Goal: Communication & Community: Ask a question

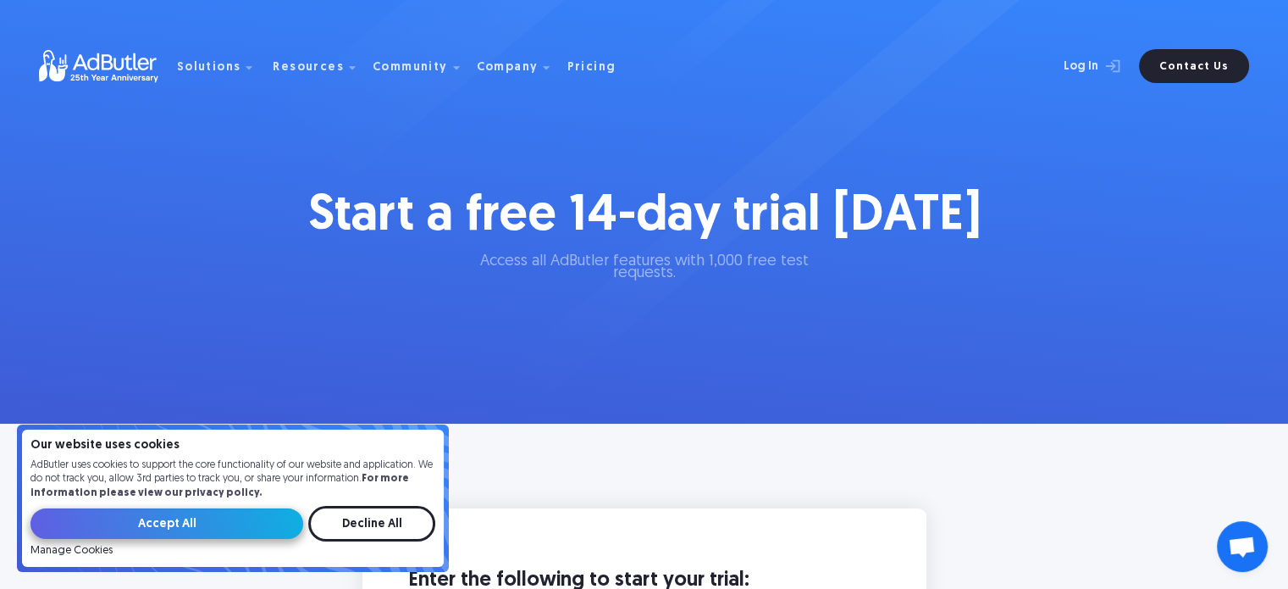
click at [140, 518] on input "Accept All" at bounding box center [166, 523] width 273 height 30
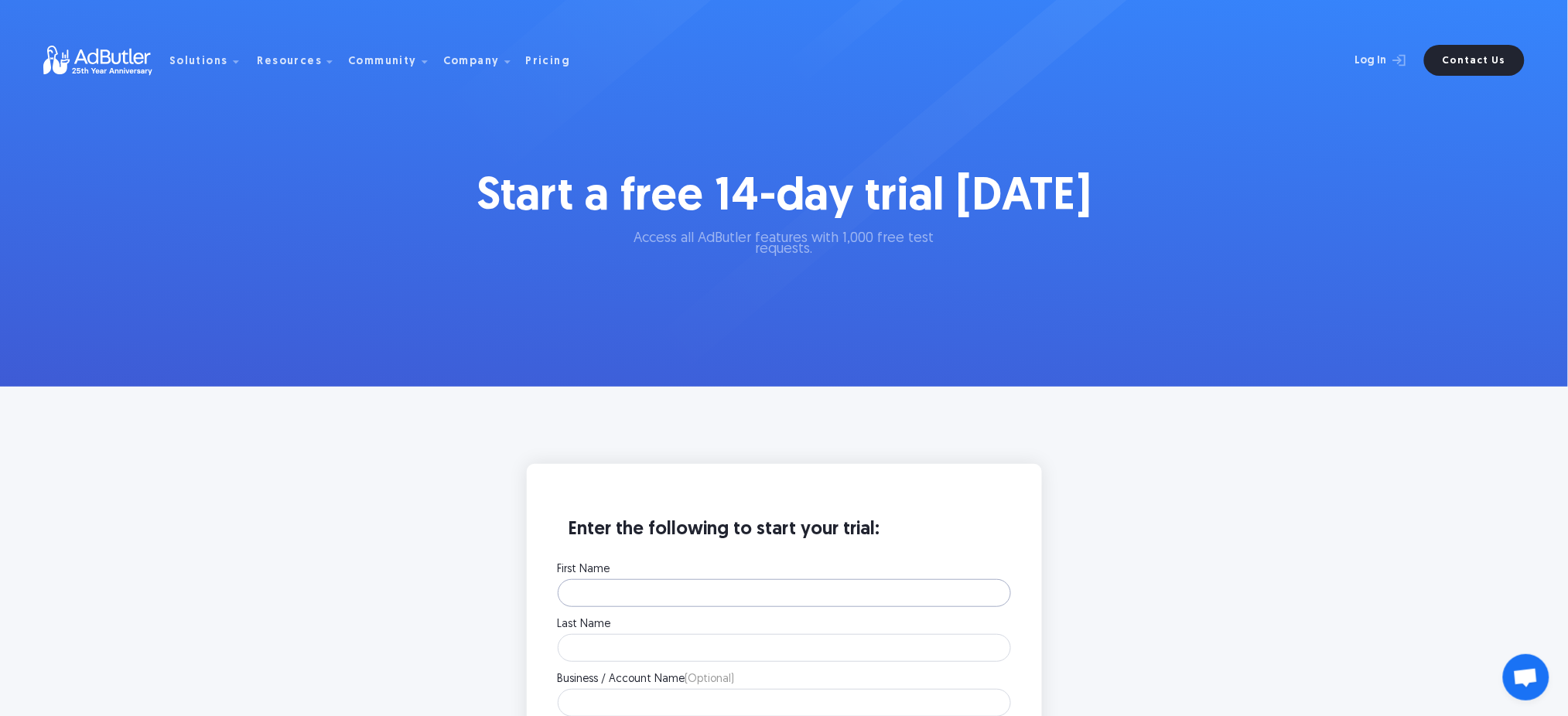
click at [638, 585] on input "First Name" at bounding box center [784, 593] width 453 height 27
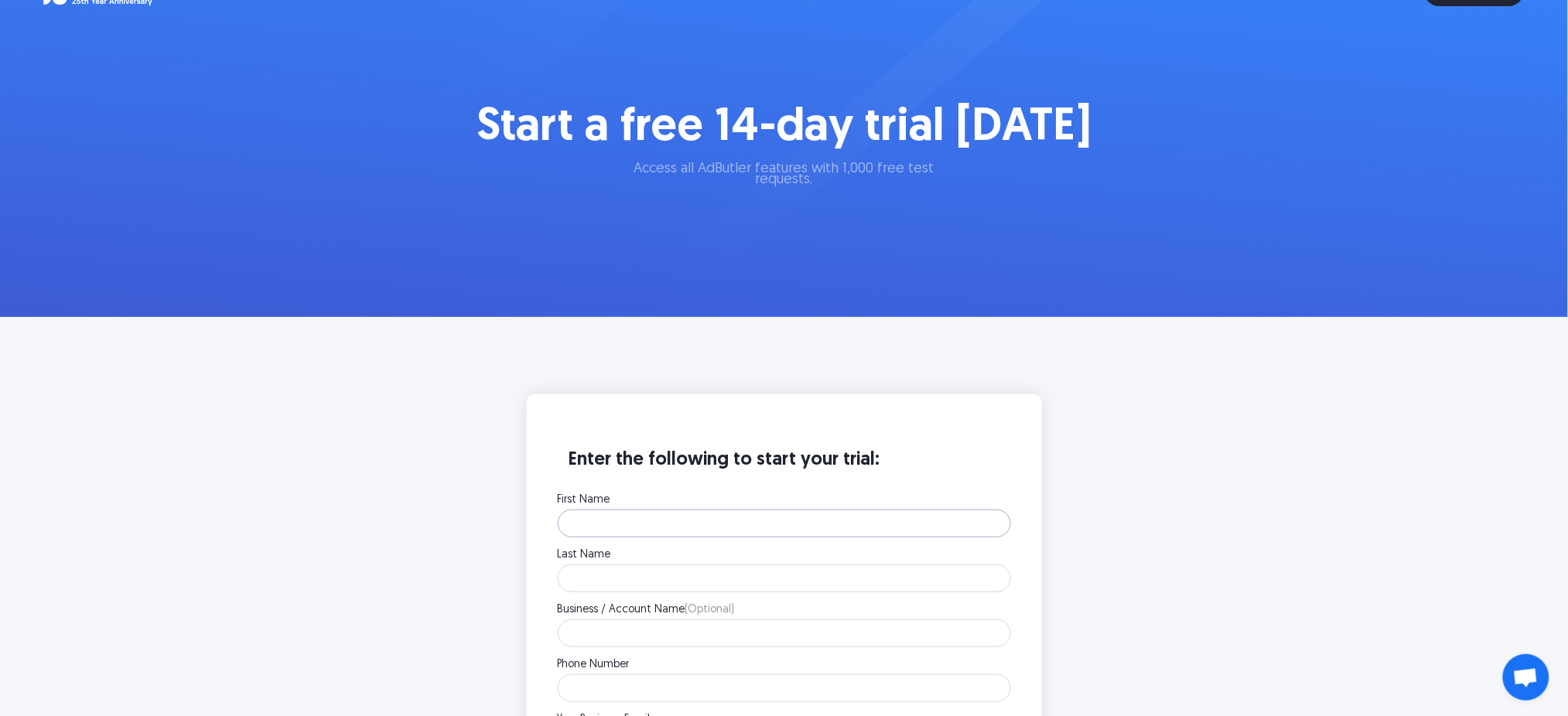
scroll to position [205, 0]
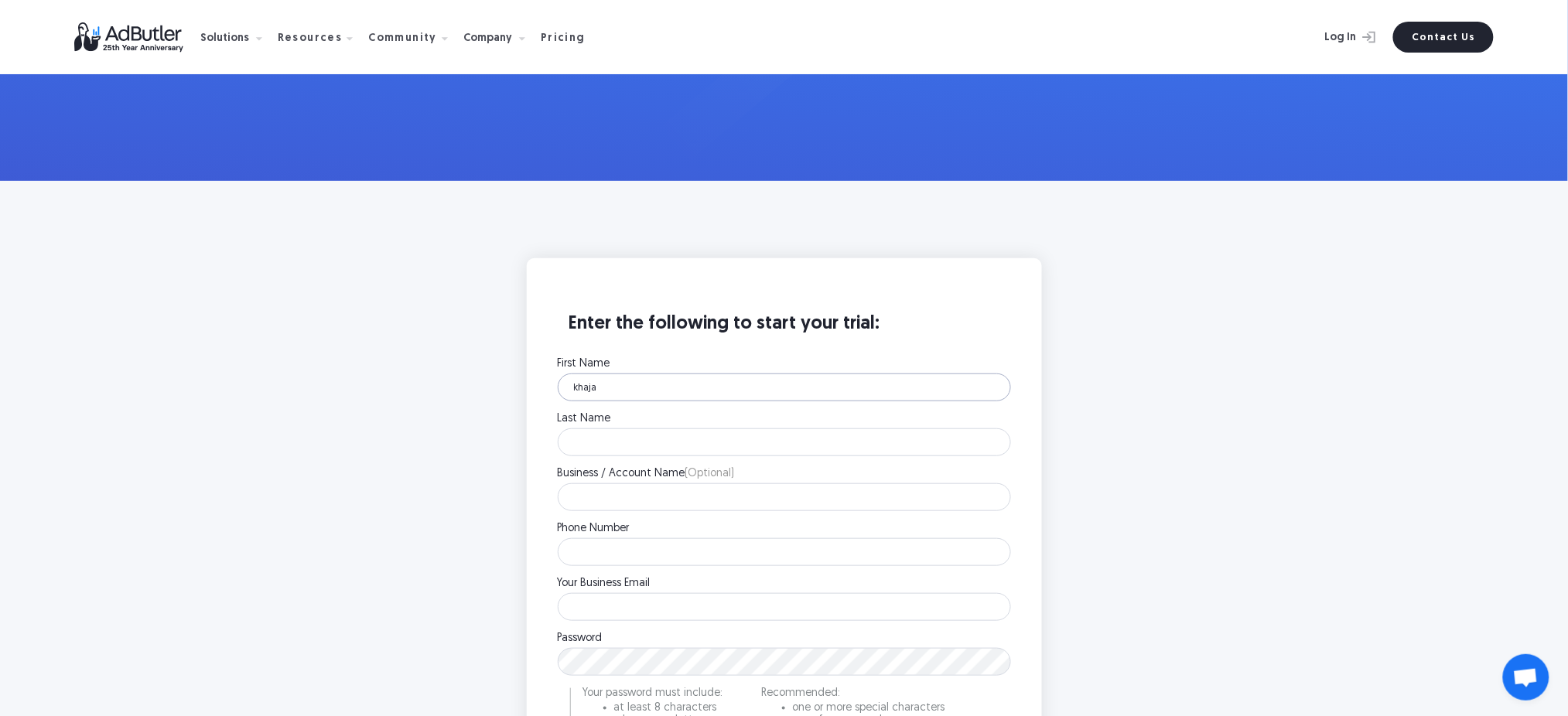
type input "khaja"
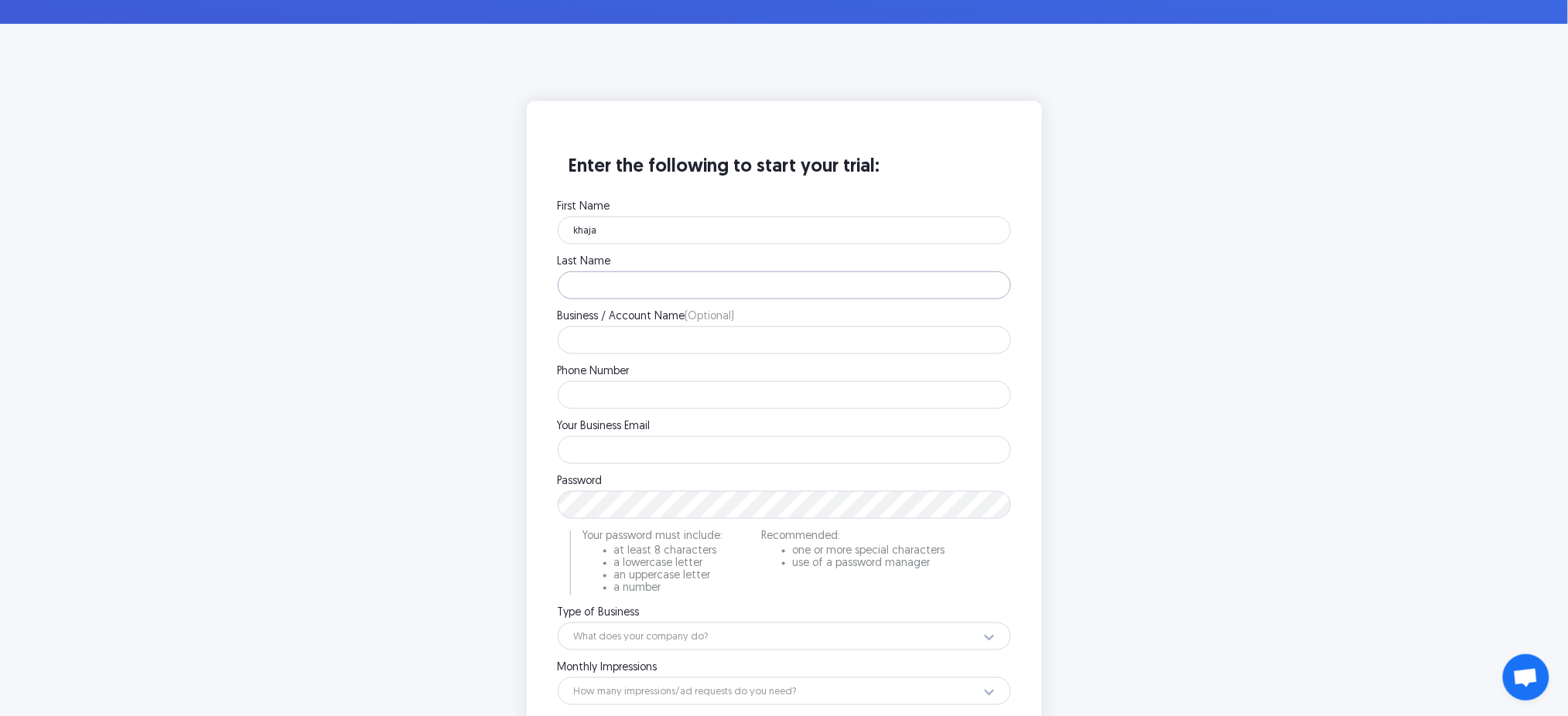
scroll to position [721, 0]
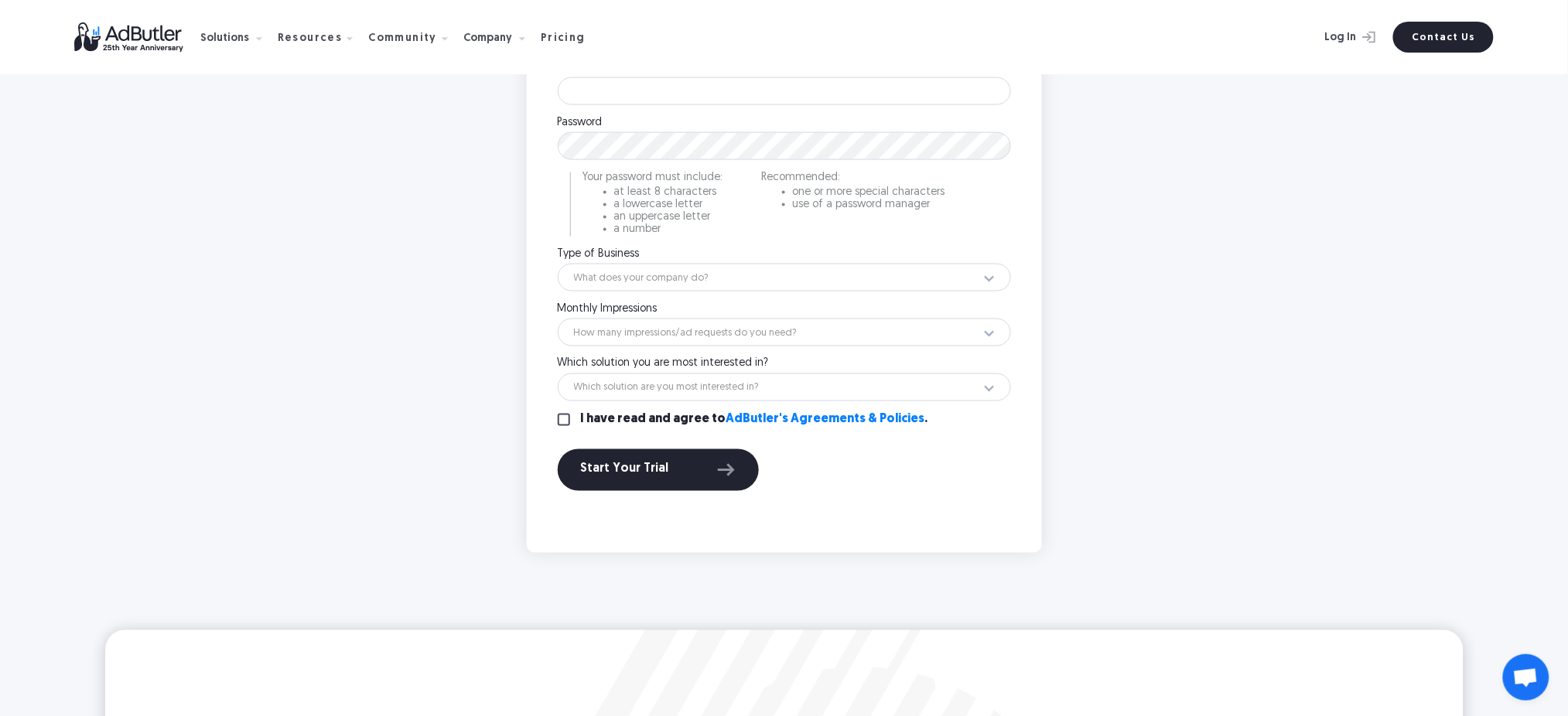
click at [667, 408] on div "First Name khaja Please enter your first name. Last Name Please enter your last…" at bounding box center [784, 173] width 453 height 660
click at [567, 416] on input "I have read and agree to AdButler's Agreements & Policies ." at bounding box center [564, 420] width 13 height 13
checkbox input "true"
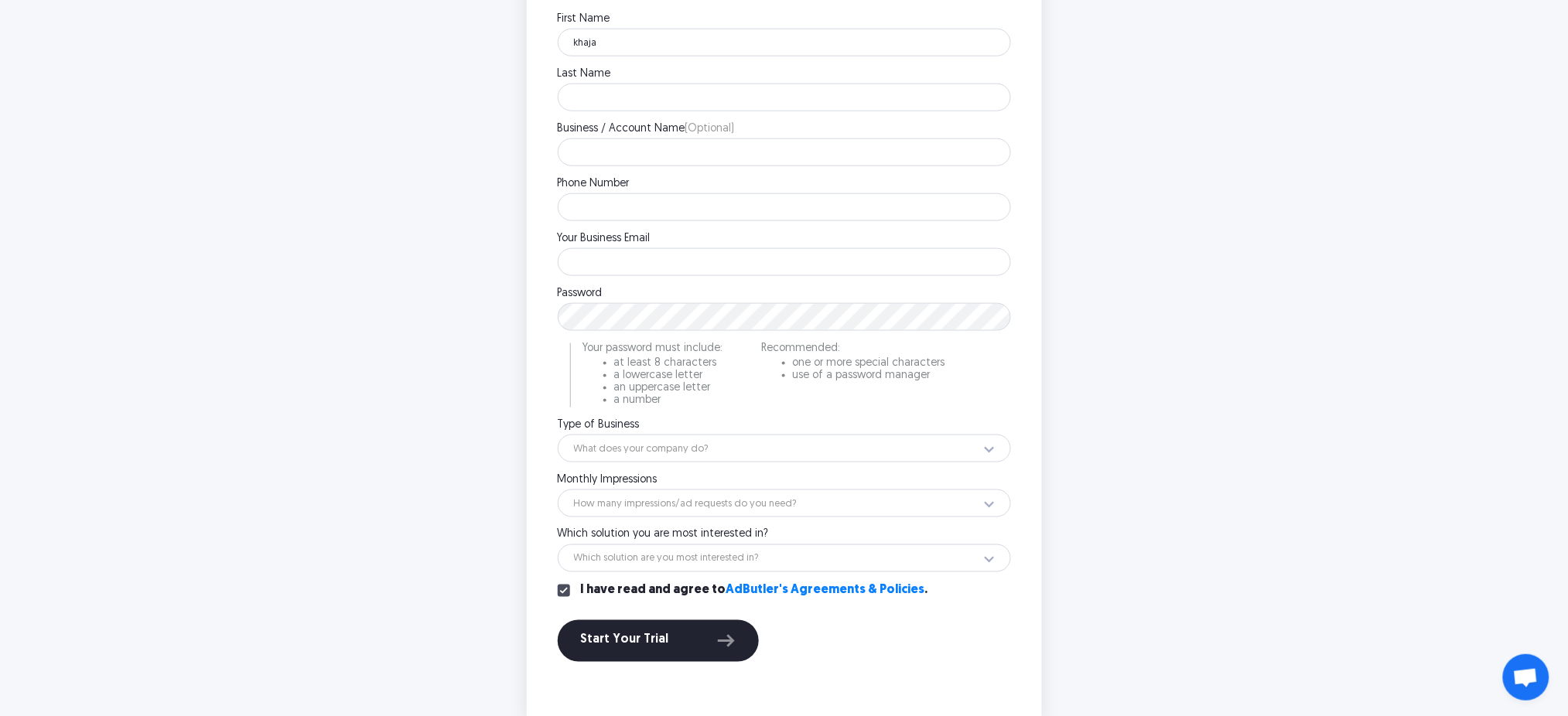
scroll to position [515, 0]
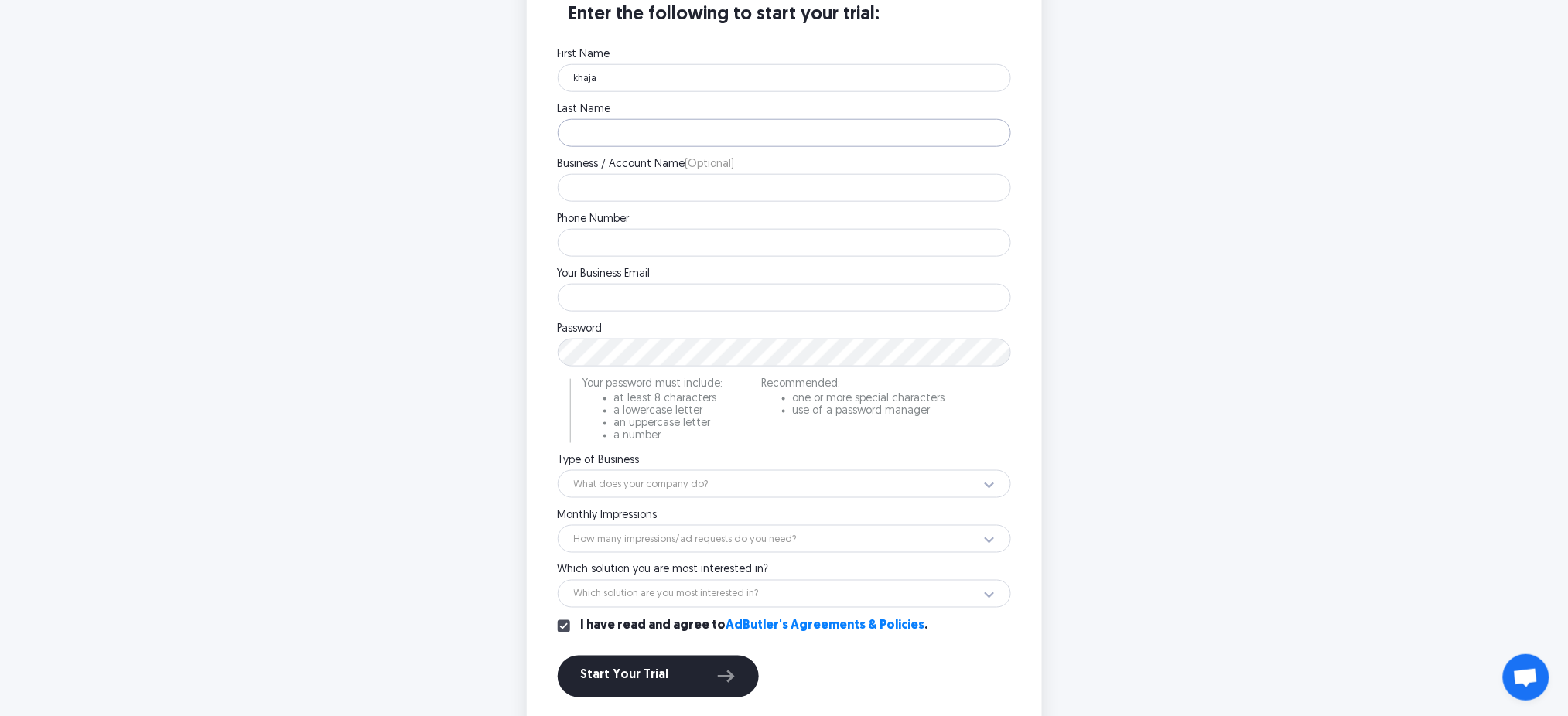
click at [678, 134] on input "Last Name" at bounding box center [784, 132] width 453 height 27
type input "hussain"
type input "k"
type input "Globexsoft.com"
type input "7786805592"
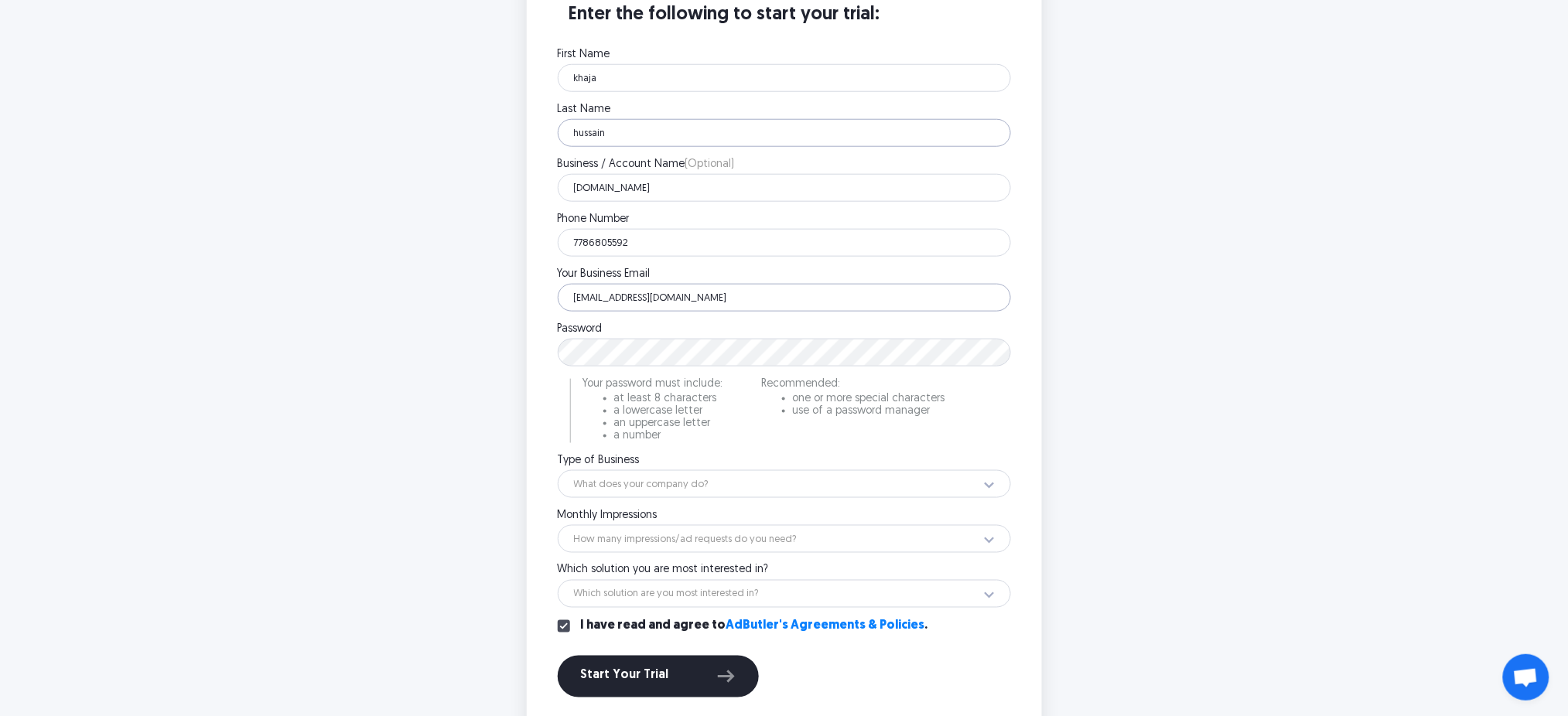
type input "Info@globexsoft.com"
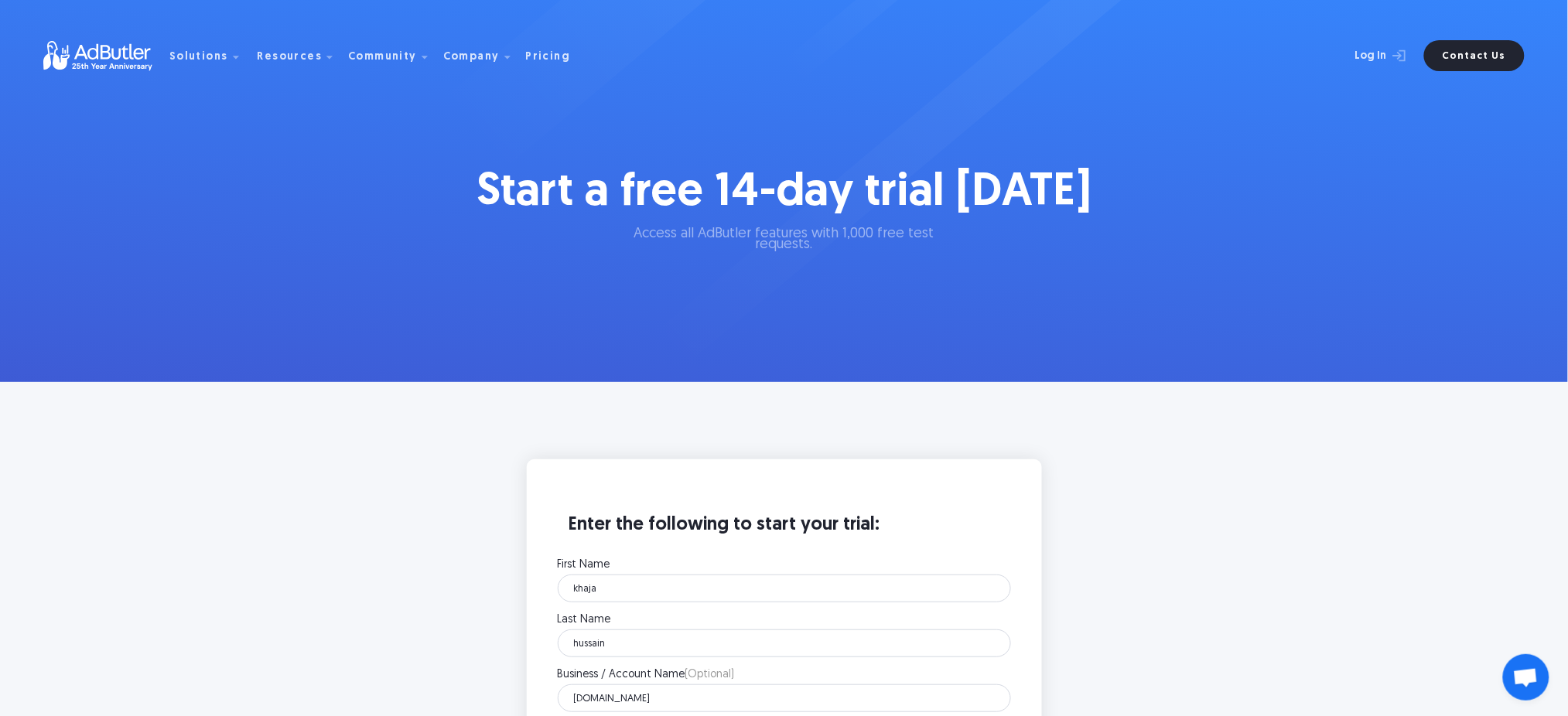
scroll to position [0, 0]
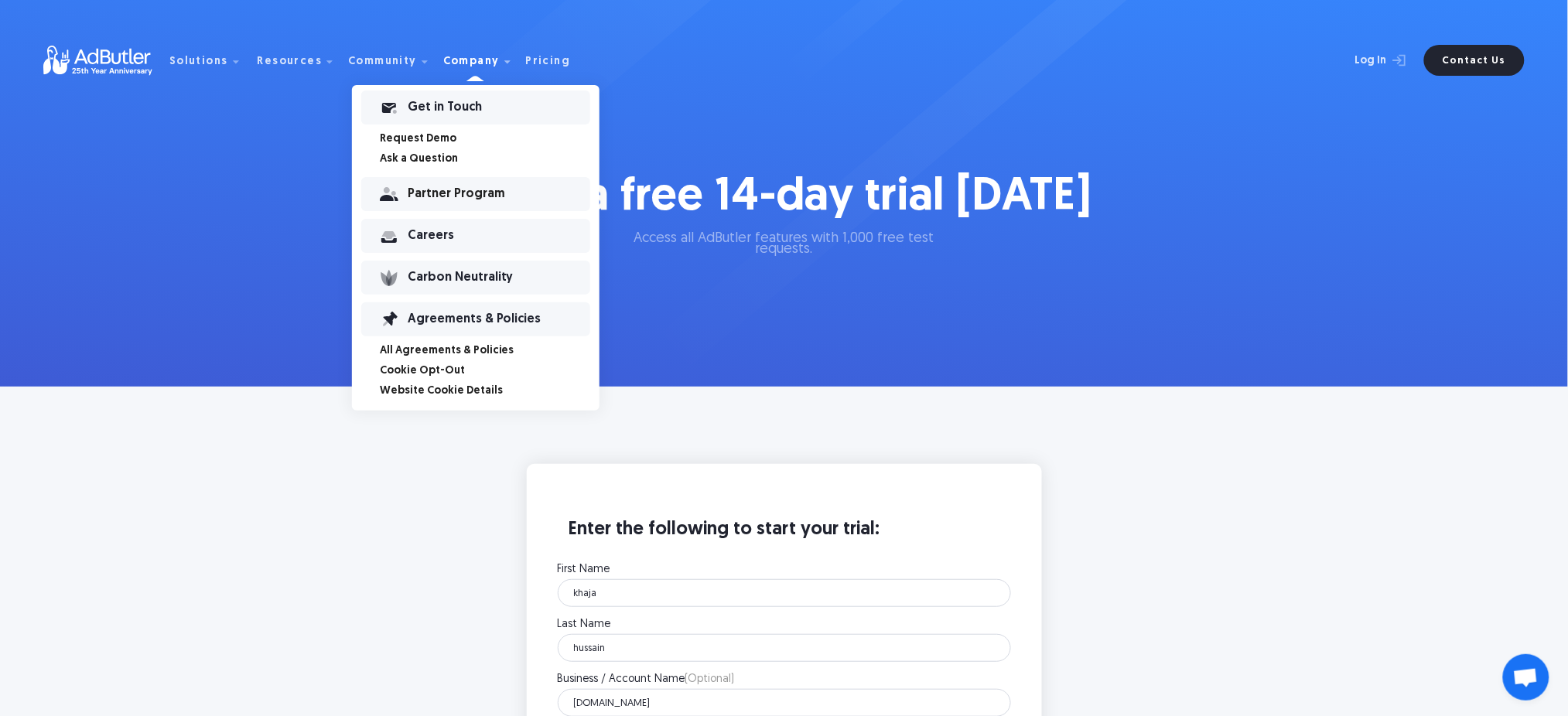
click at [449, 189] on div "Partner Program" at bounding box center [499, 195] width 183 height 11
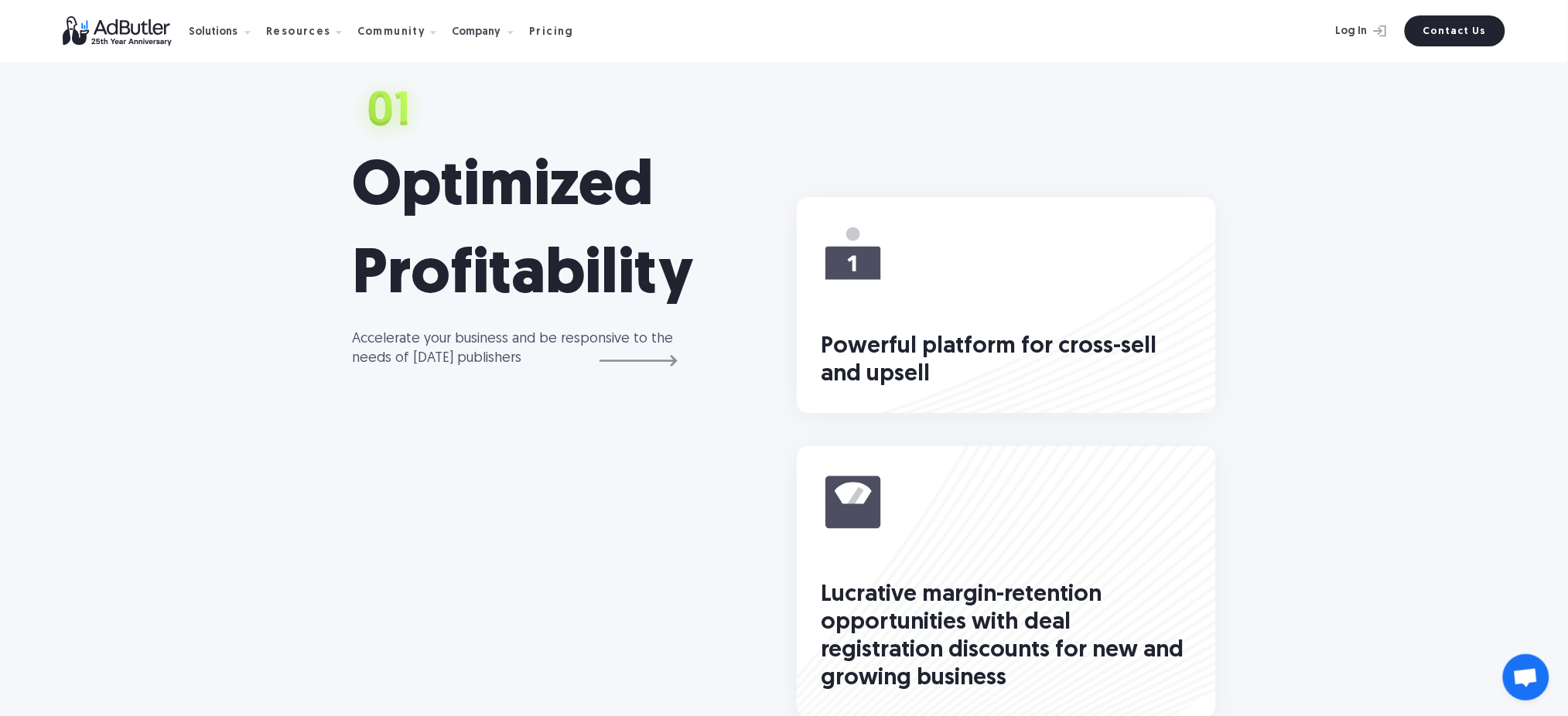
scroll to position [721, 0]
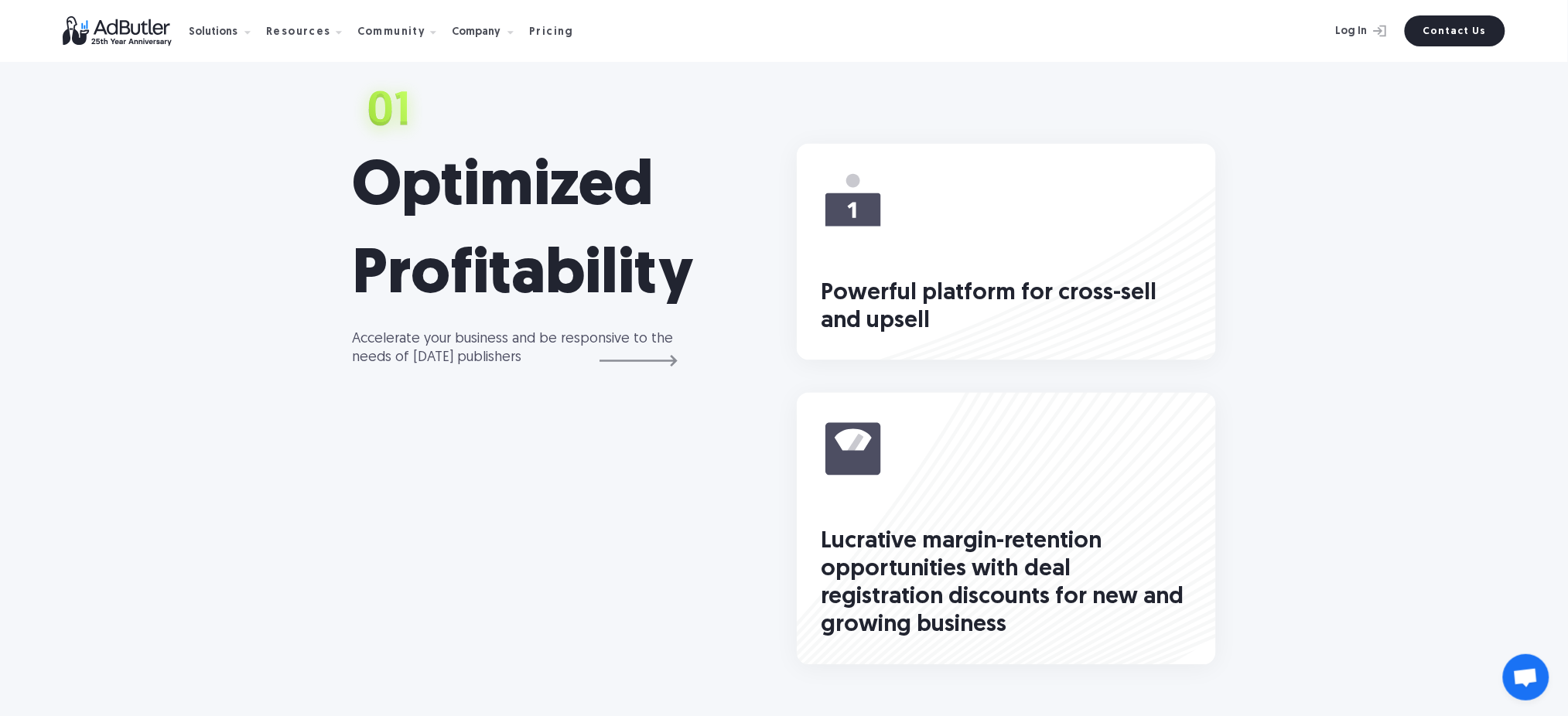
click at [979, 299] on div "Powerful platform for cross-sell and upsell" at bounding box center [1006, 308] width 370 height 56
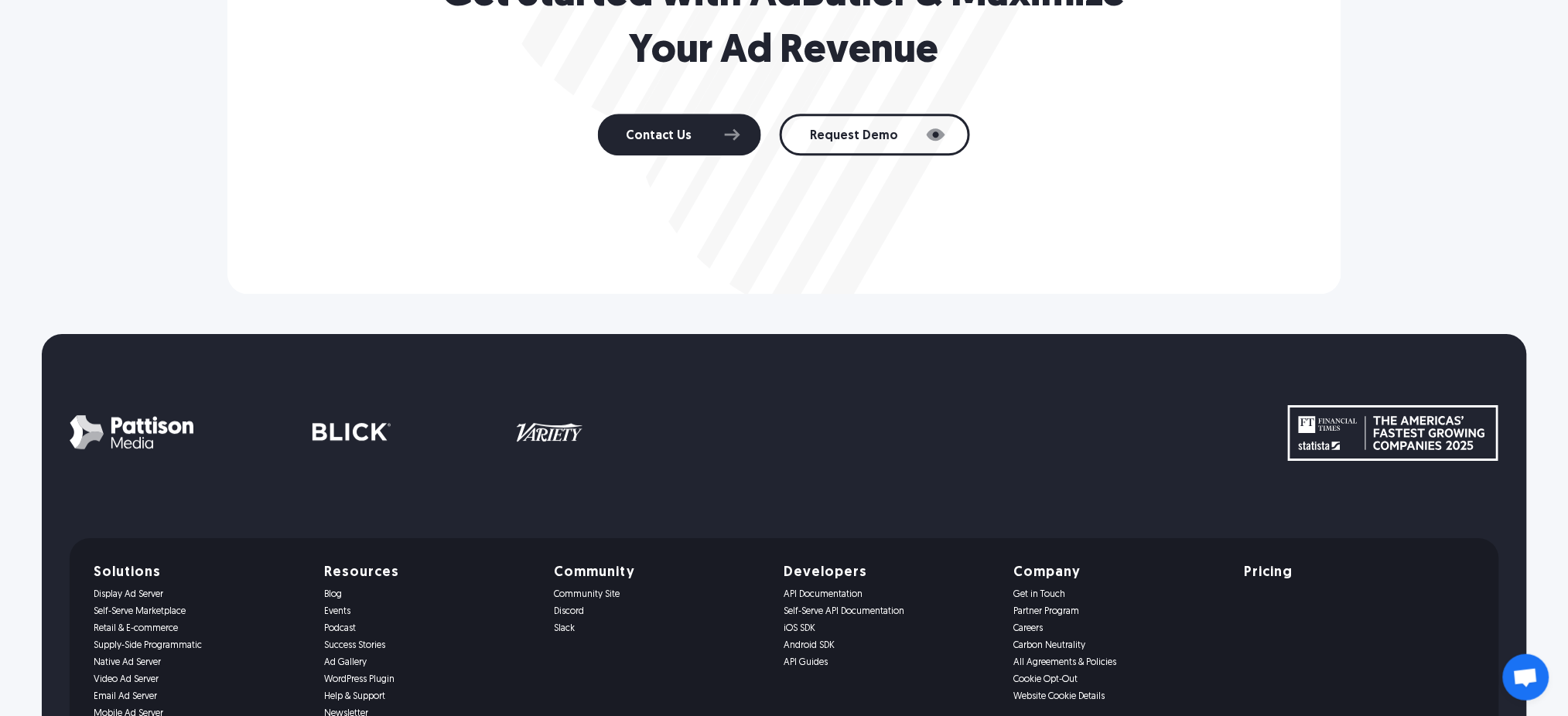
scroll to position [4019, 0]
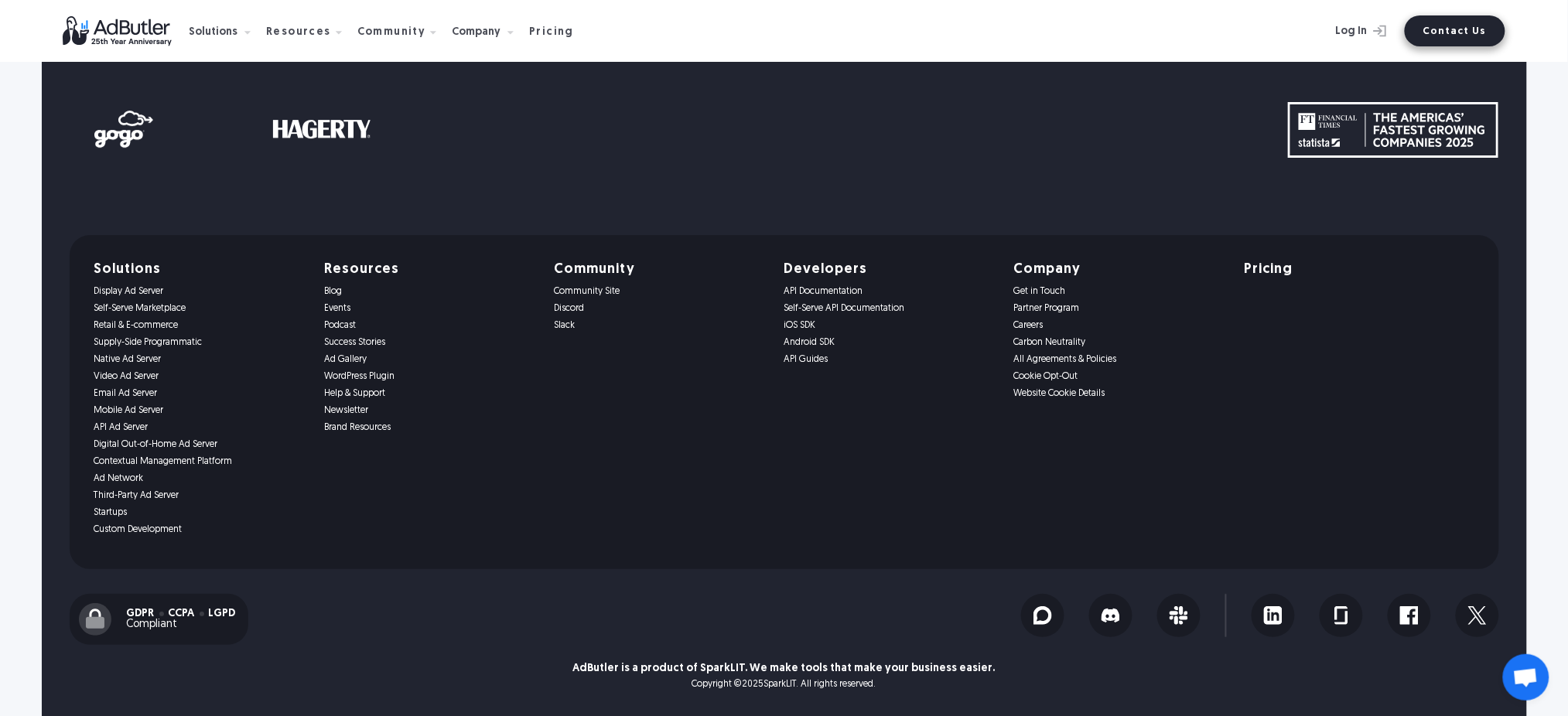
click at [1465, 26] on link "Contact Us" at bounding box center [1455, 31] width 100 height 31
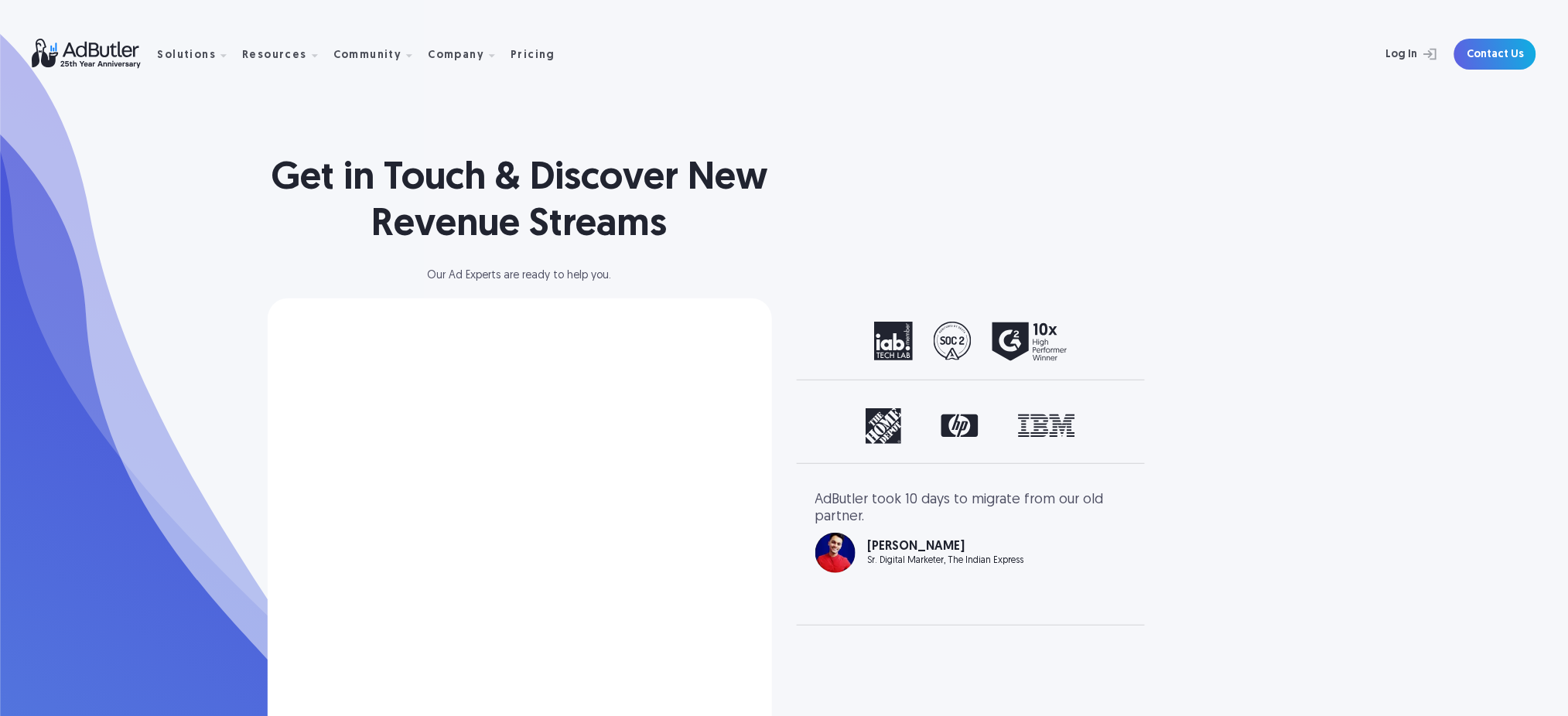
select select "North America"
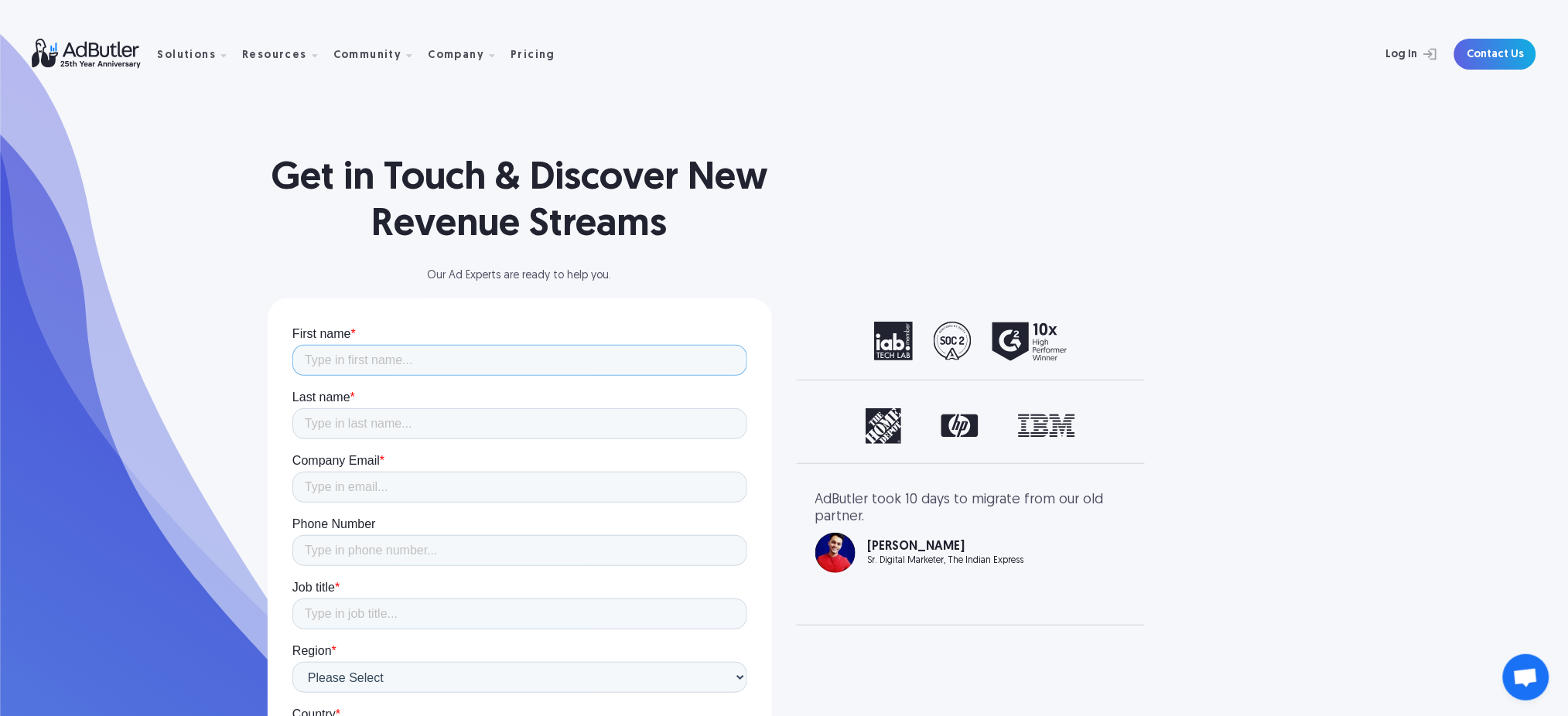
click at [474, 356] on input "First name *" at bounding box center [519, 360] width 455 height 31
type input "khaja"
type input "hussain"
type input "k"
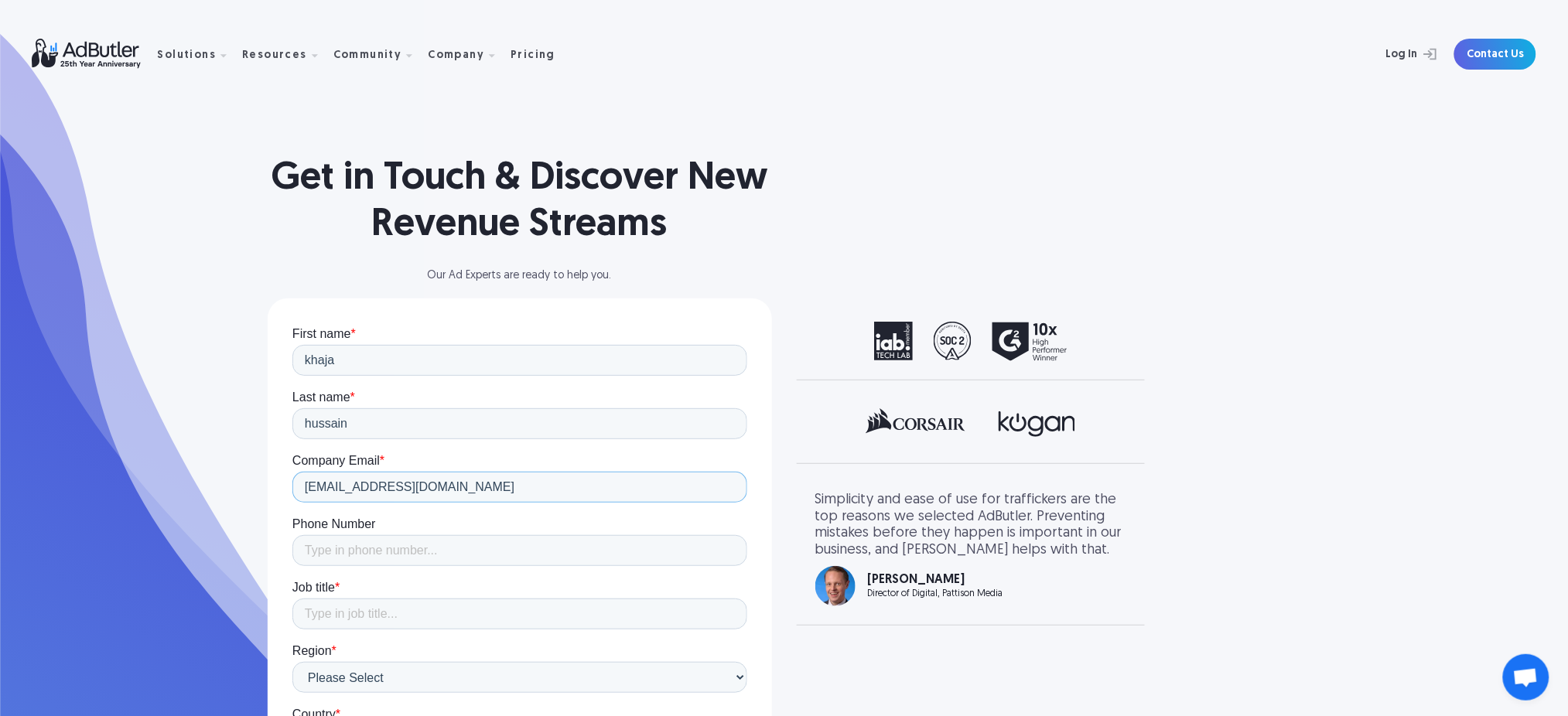
type input "info@globesoft.com"
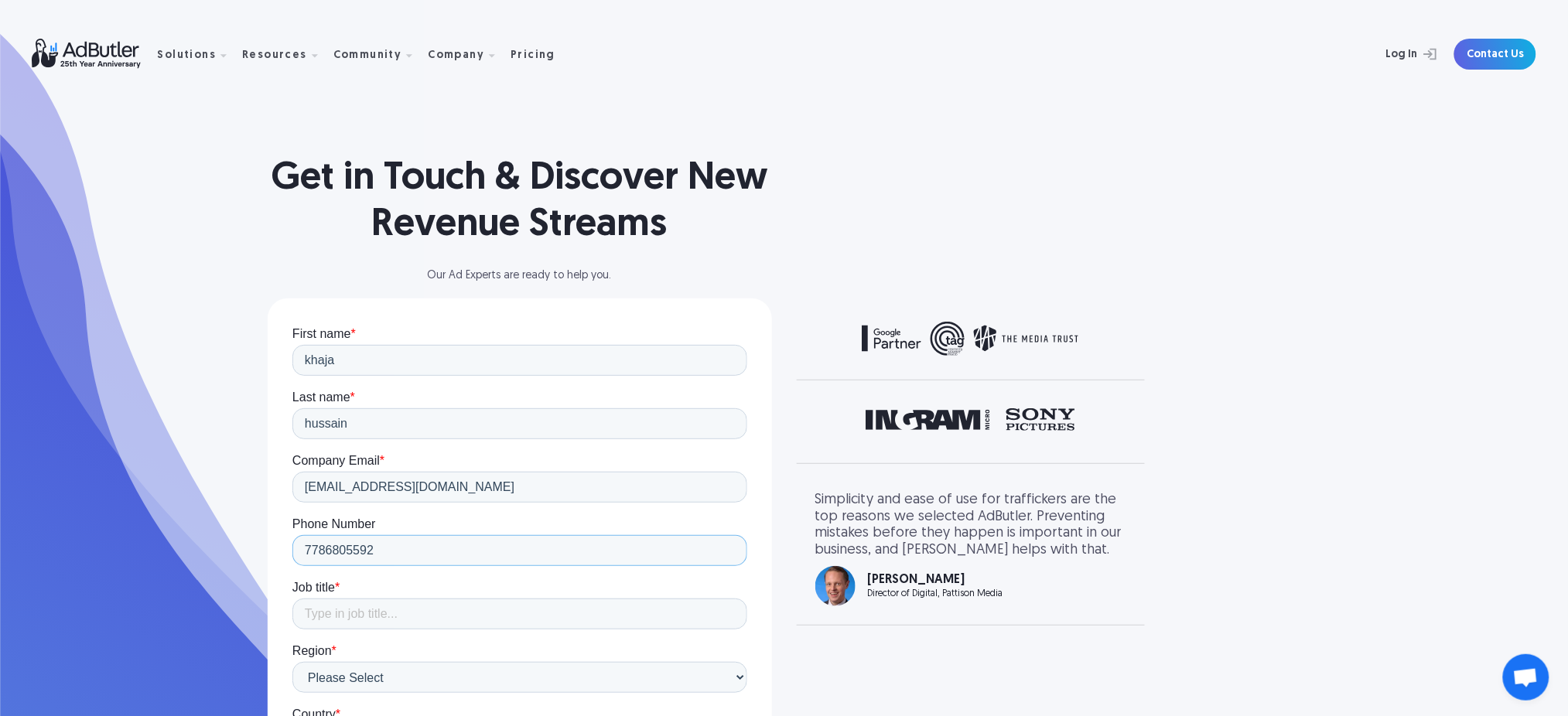
type input "7786805592"
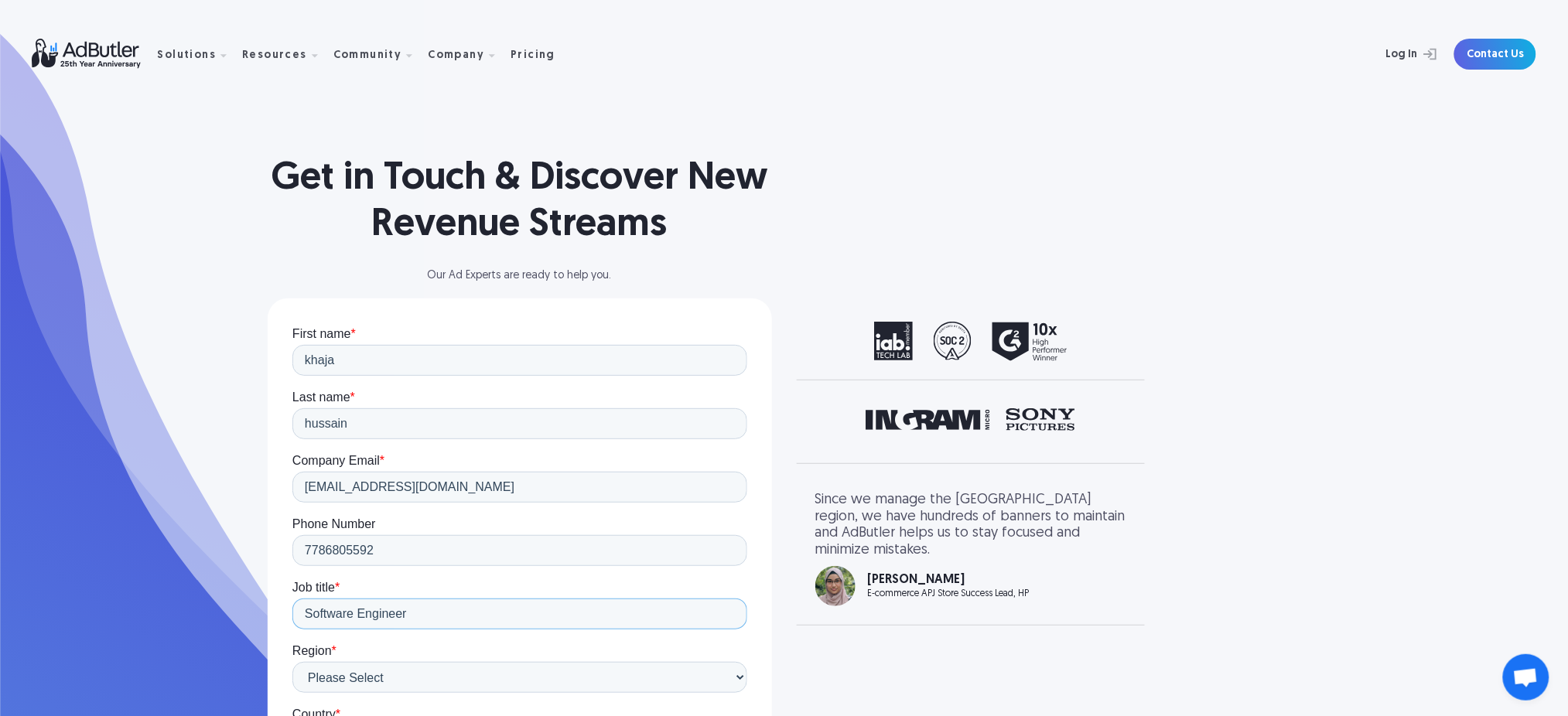
type input "Software Engineer"
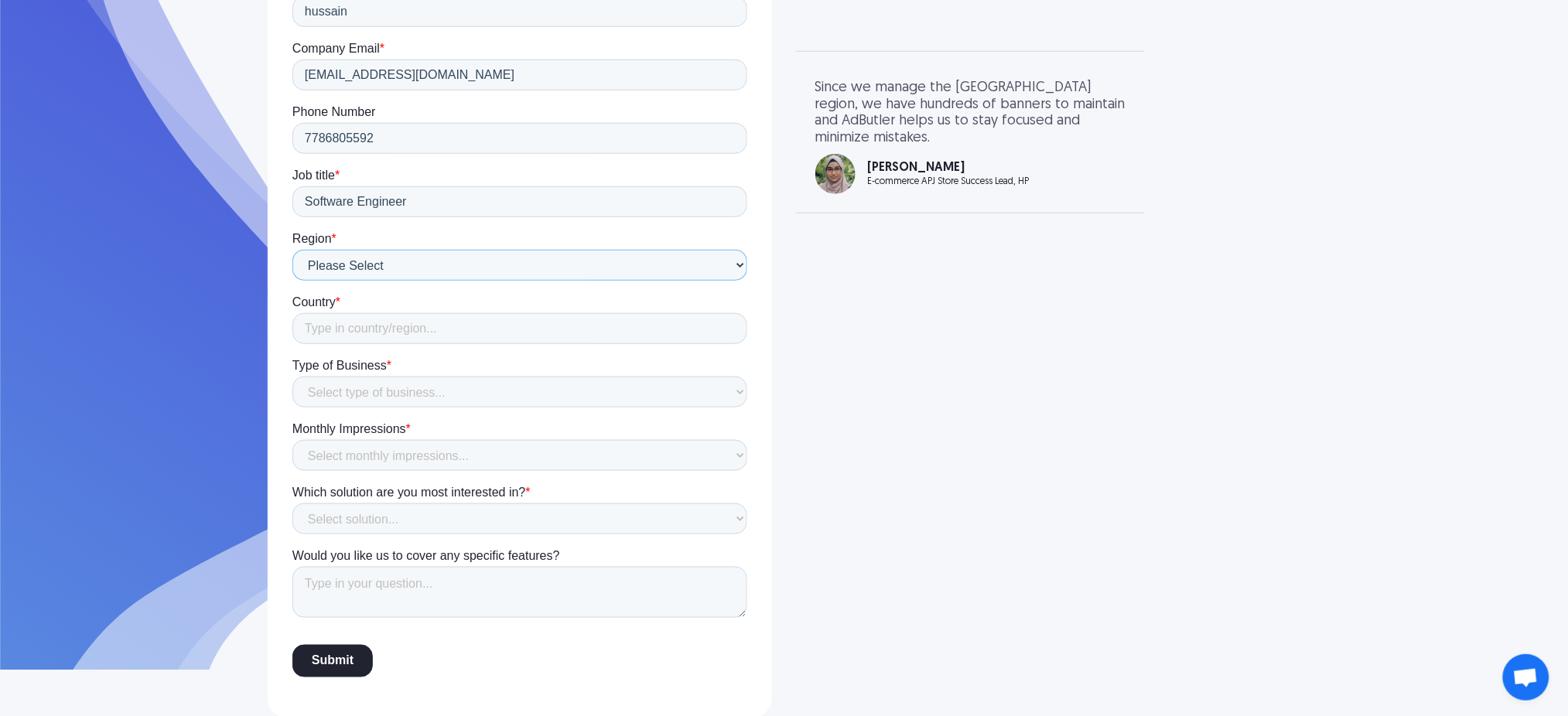
click at [448, 275] on select "Please Select North America South America Europe Australia Asia MENA" at bounding box center [519, 266] width 455 height 31
drag, startPoint x: 1112, startPoint y: 304, endPoint x: 942, endPoint y: 422, distance: 206.9
click at [1112, 304] on div "Get in Touch & Discover New Revenue Streams Our Ad Experts are ready to help yo…" at bounding box center [784, 153] width 1114 height 1131
click at [387, 327] on input "Country *" at bounding box center [519, 330] width 455 height 31
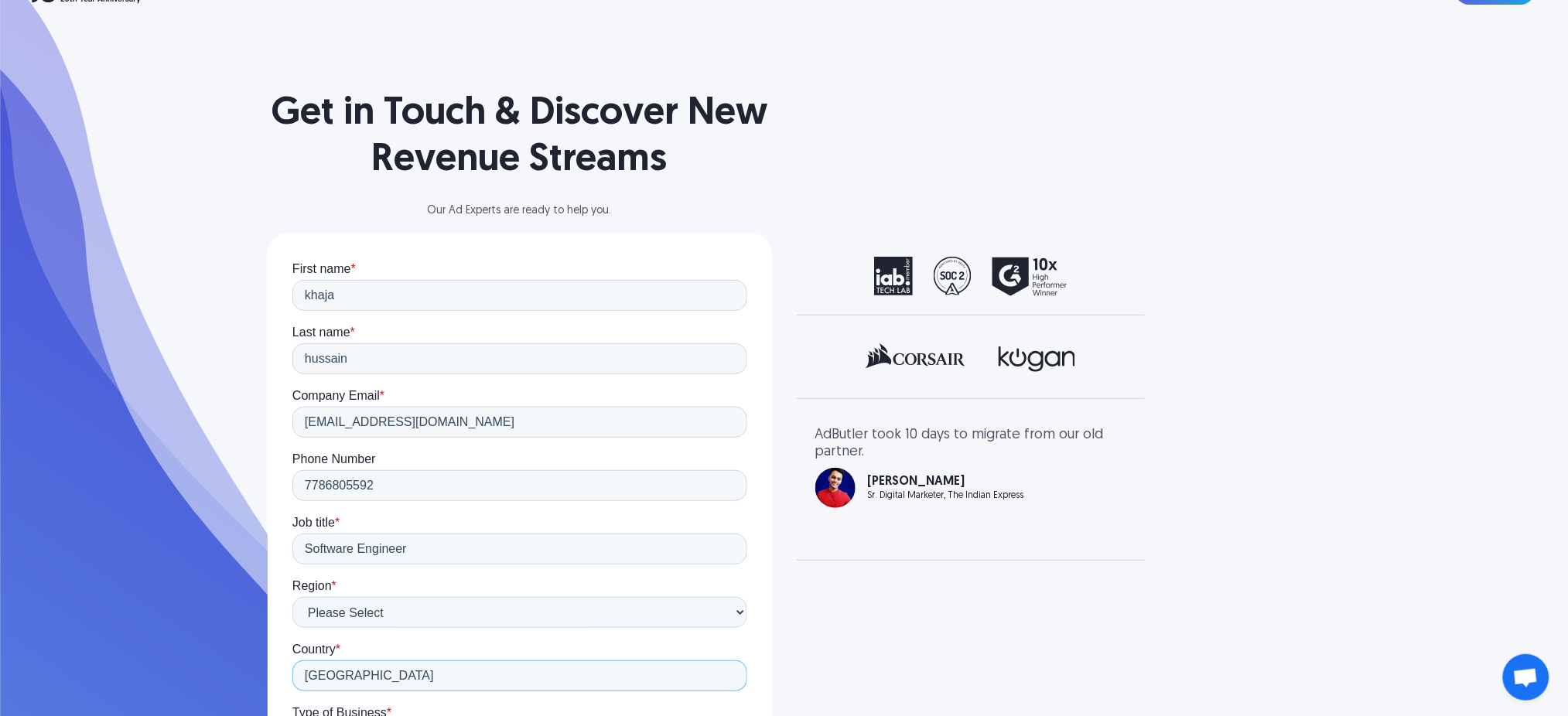
scroll to position [0, 0]
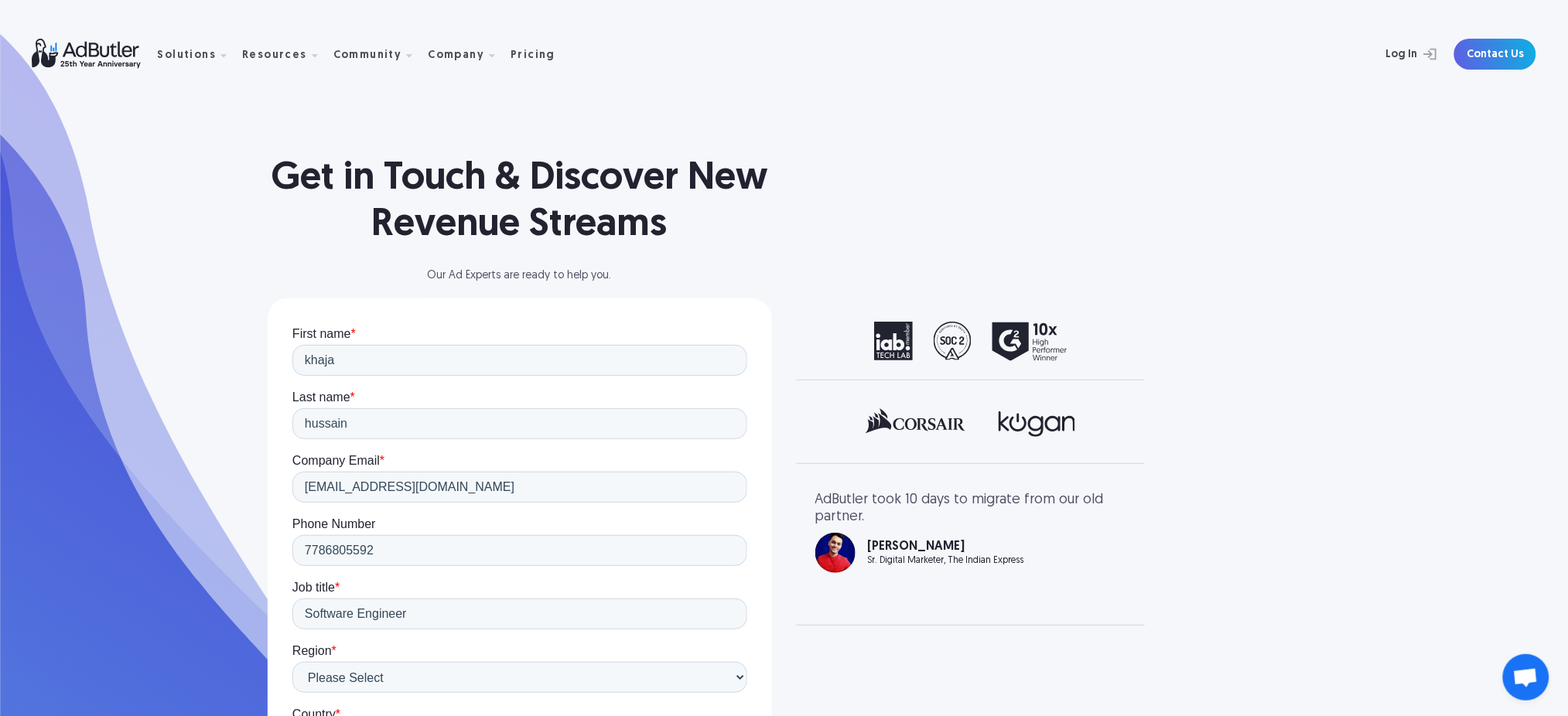
type input "Canada"
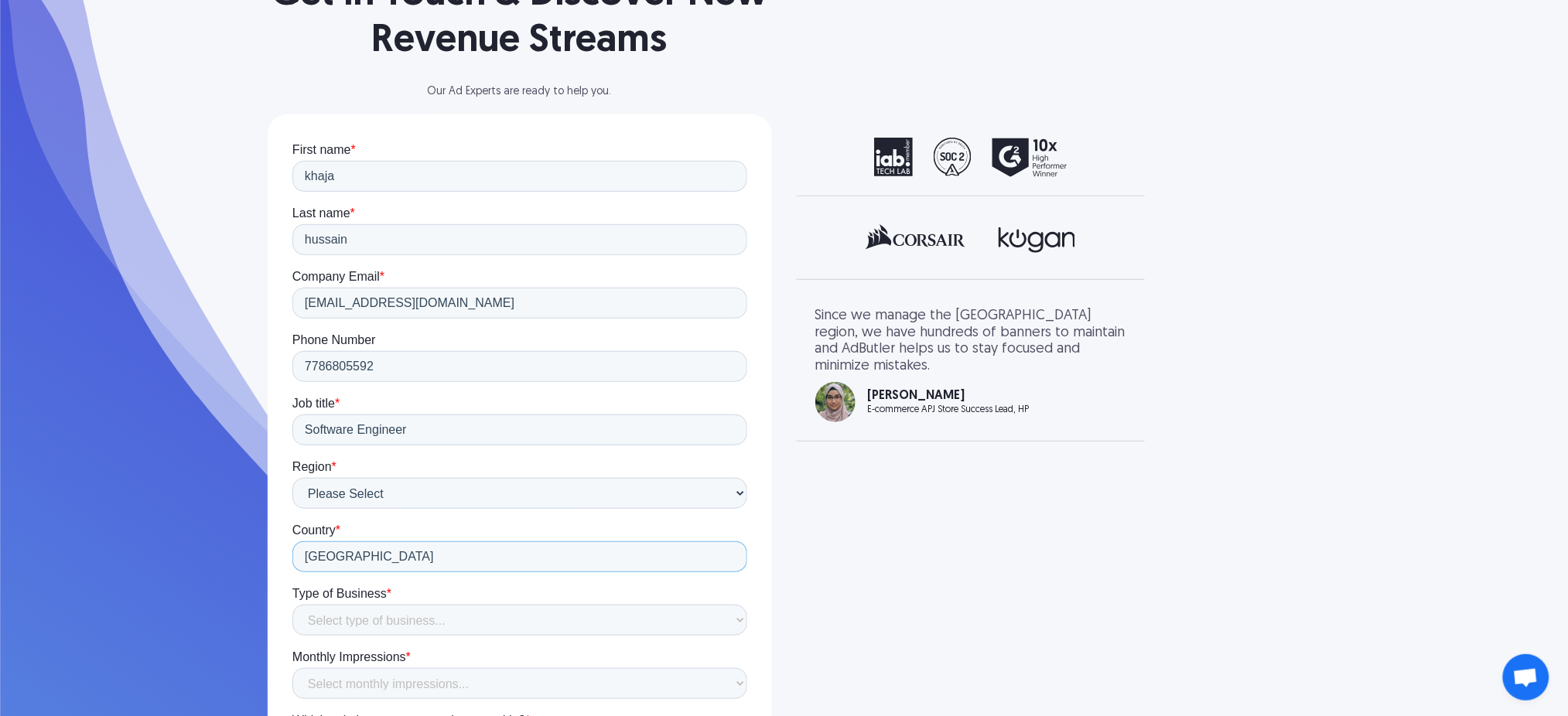
scroll to position [205, 0]
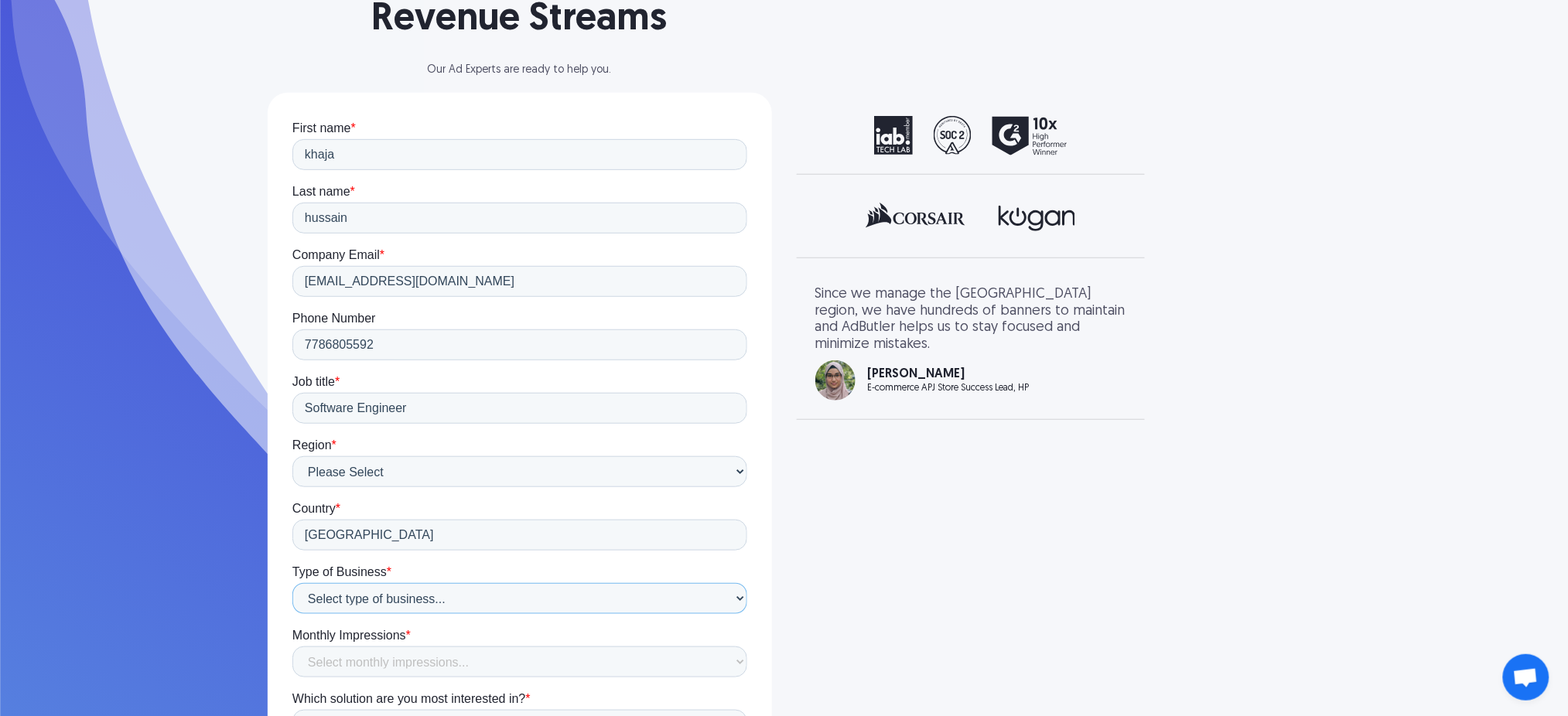
click at [406, 592] on select "Select type of business... Publisher Advertiser Brand Agency Network SSP DSP Ex…" at bounding box center [519, 598] width 455 height 31
select select "Publisher"
click at [291, 583] on select "Select type of business... Publisher Advertiser Brand Agency Network SSP DSP Ex…" at bounding box center [519, 598] width 455 height 31
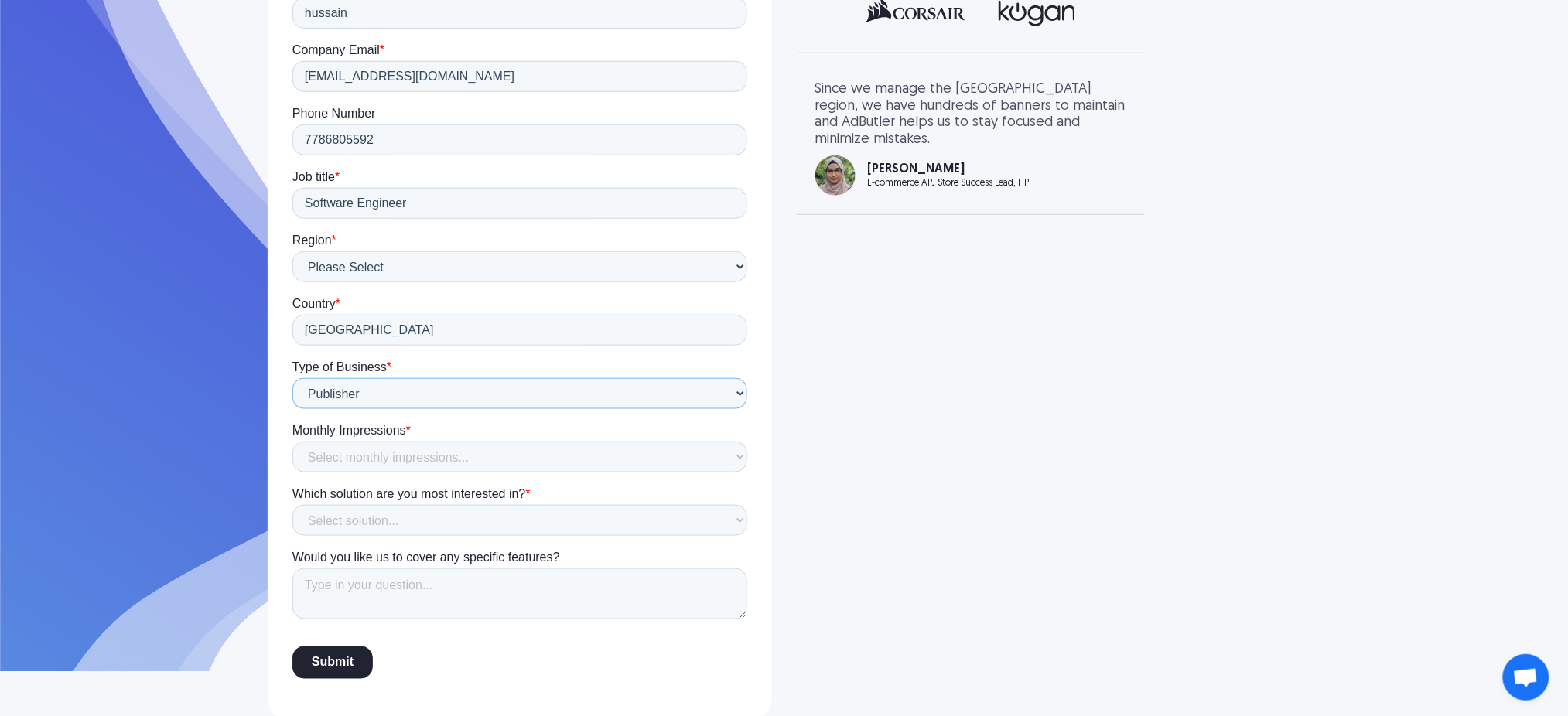
scroll to position [412, 0]
click at [433, 455] on select "Select monthly impressions... Less than 1 million 1 - 10 million 10 - 100 milli…" at bounding box center [519, 457] width 455 height 31
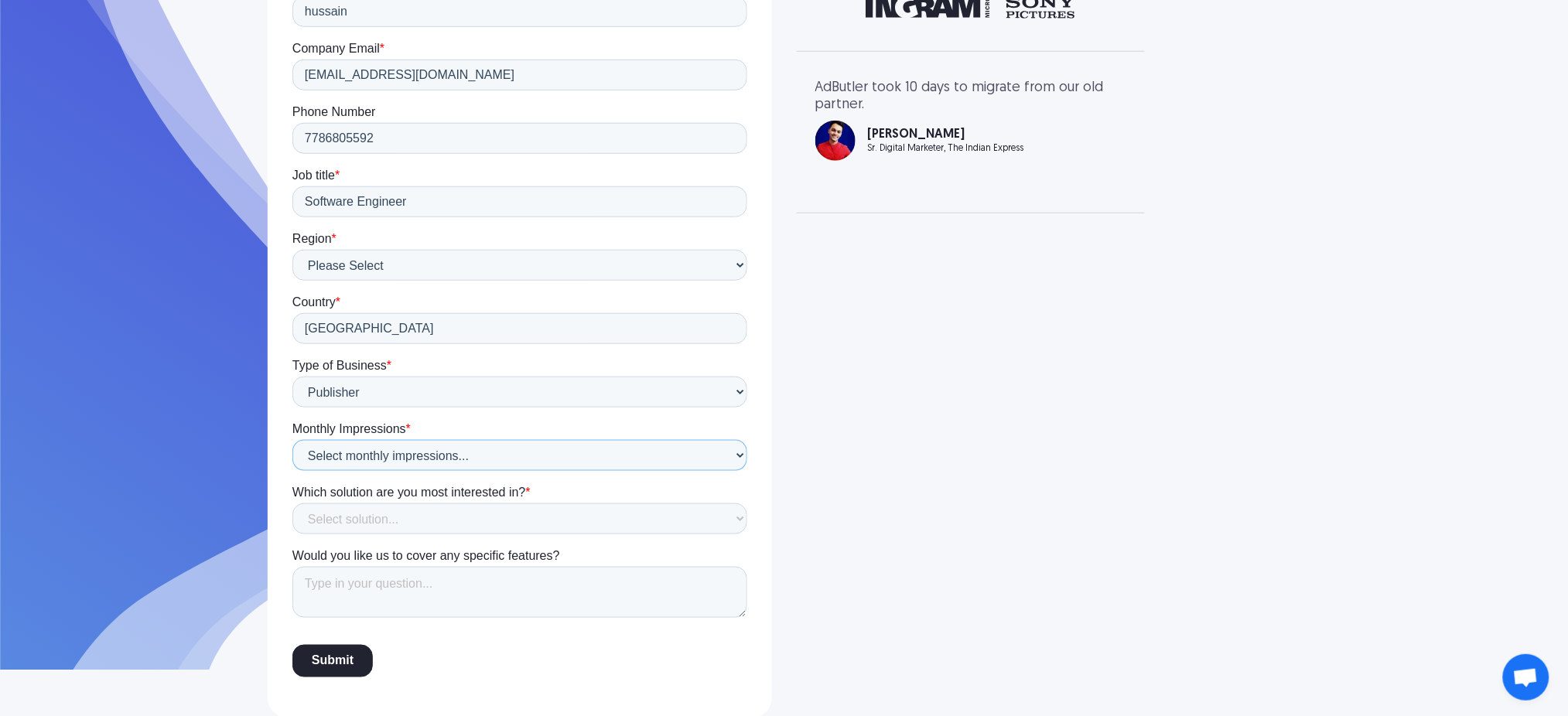
select select "Less than 1 million"
click at [291, 472] on select "Select monthly impressions... Less than 1 million 1 - 10 million 10 - 100 milli…" at bounding box center [519, 457] width 455 height 31
click at [417, 523] on select "Select solution... Display Ad Server Supply-Side Programmatic Video Ad Server M…" at bounding box center [519, 520] width 455 height 31
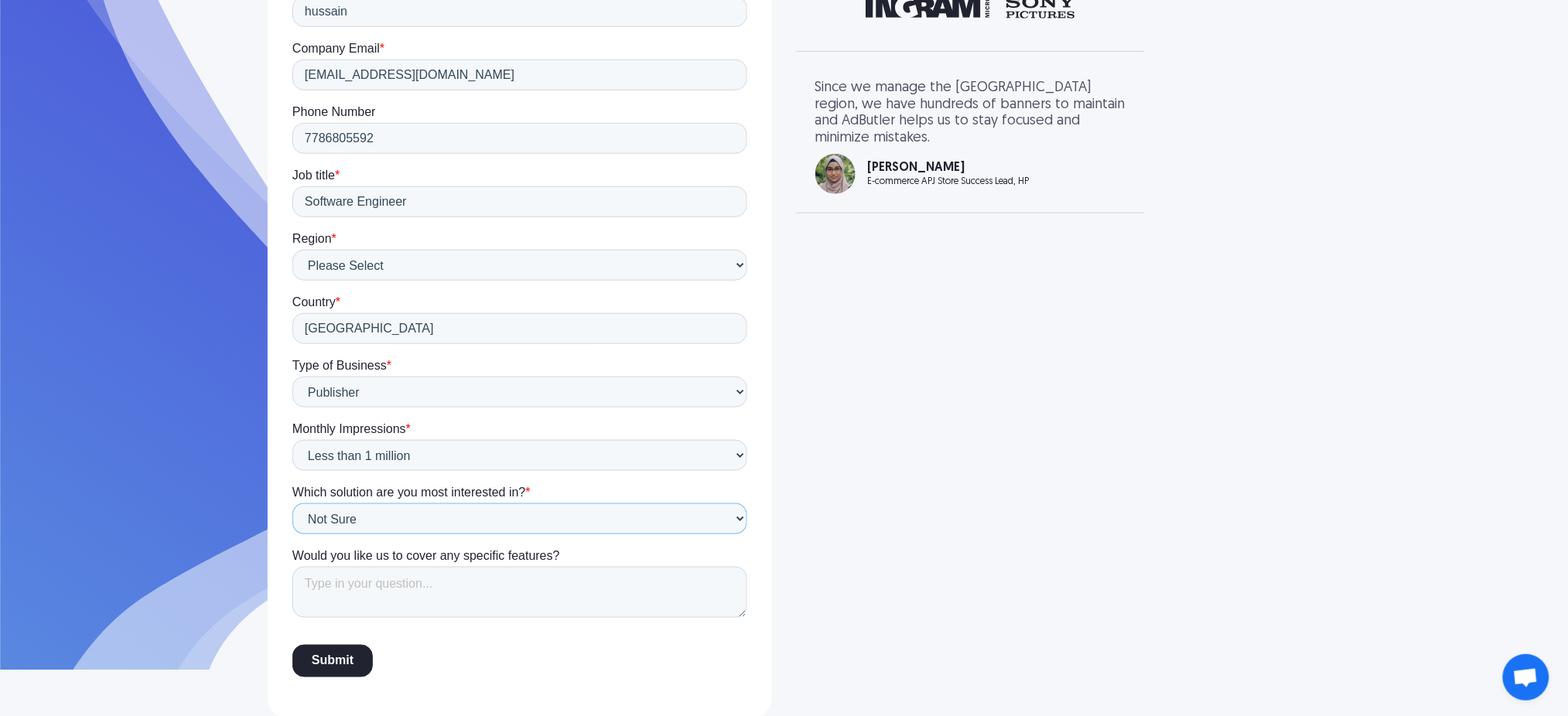
click at [291, 535] on select "Select solution... Display Ad Server Supply-Side Programmatic Video Ad Server M…" at bounding box center [519, 520] width 455 height 31
click at [453, 584] on textarea "Would you like us to cover any specific features?" at bounding box center [519, 594] width 455 height 51
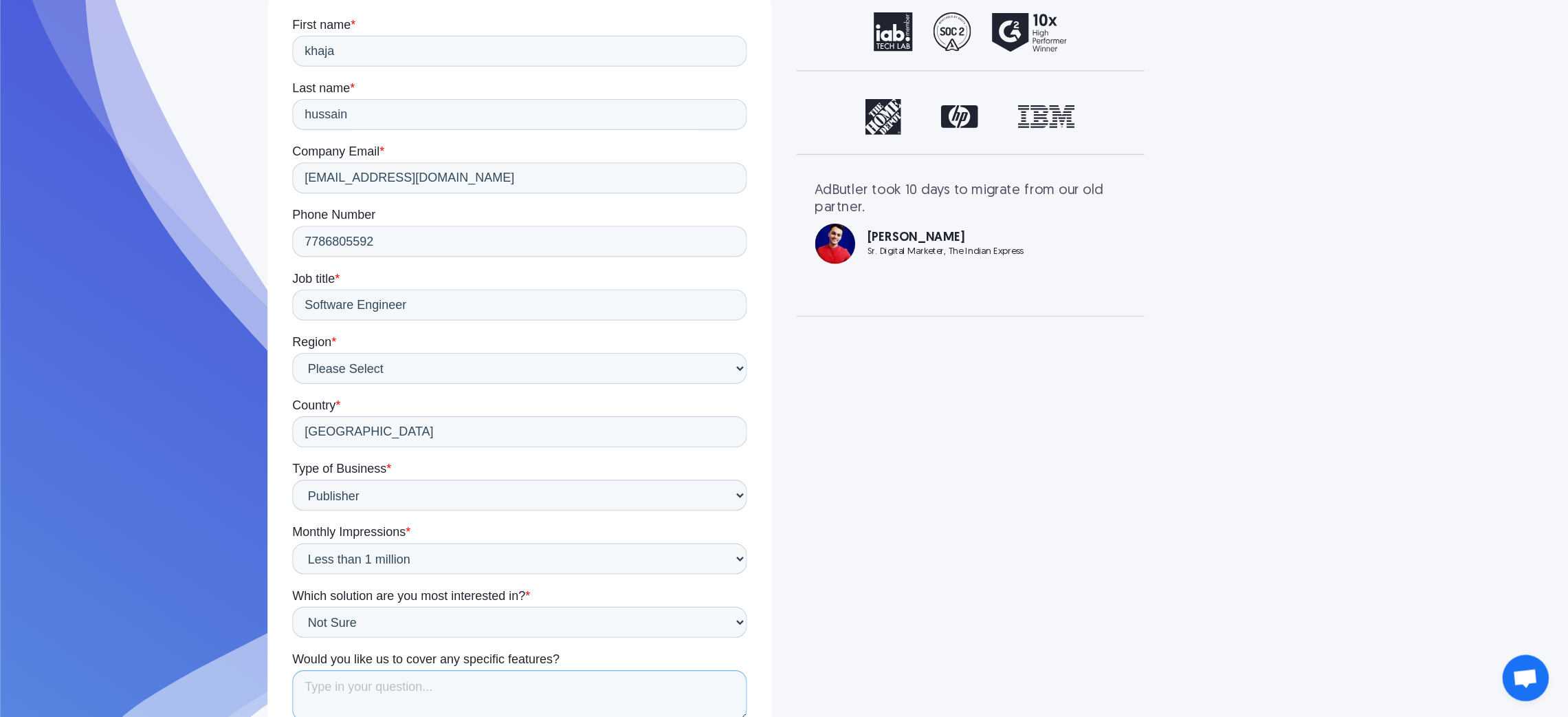
scroll to position [50, 0]
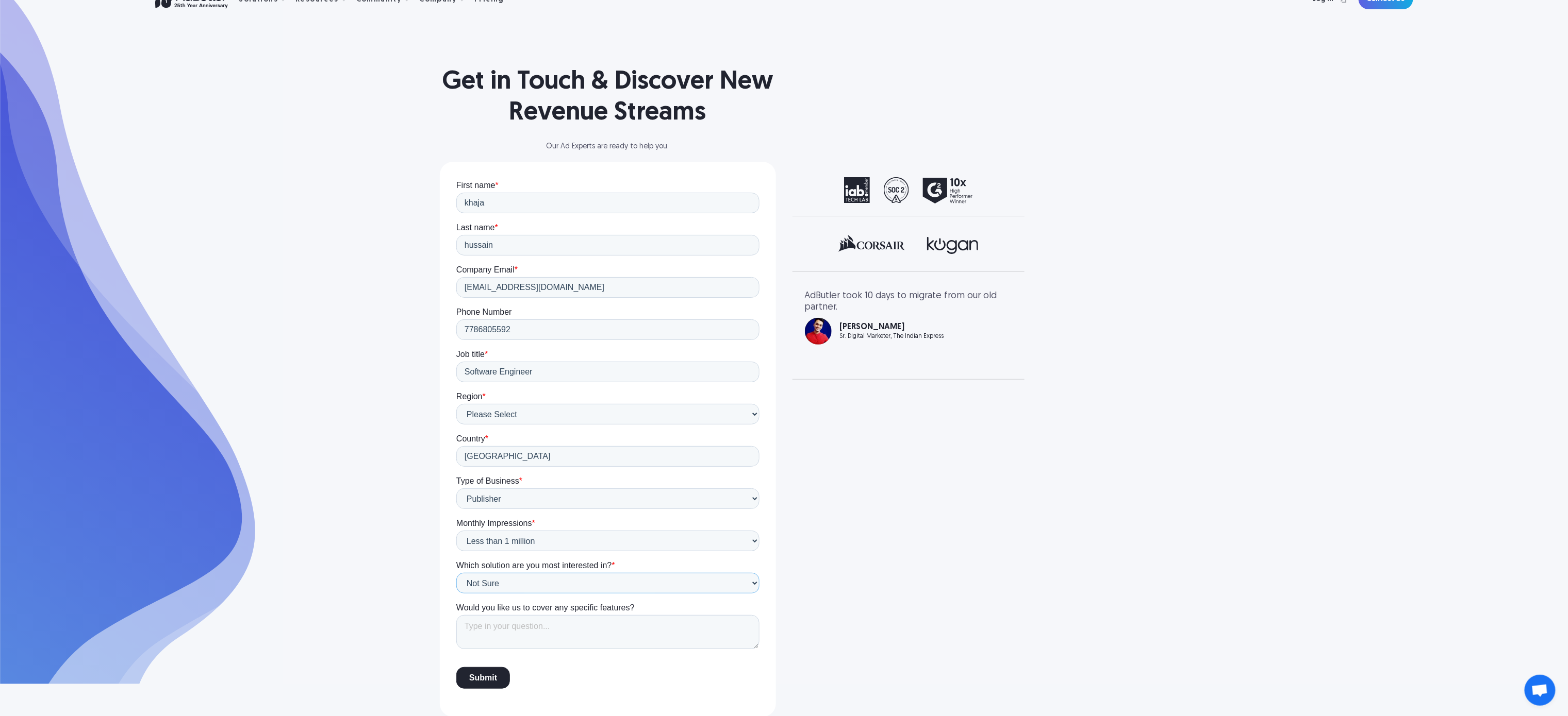
click at [508, 477] on select "Select solution... Display Ad Server Supply-Side Programmatic Video Ad Server M…" at bounding box center [607, 583] width 303 height 21
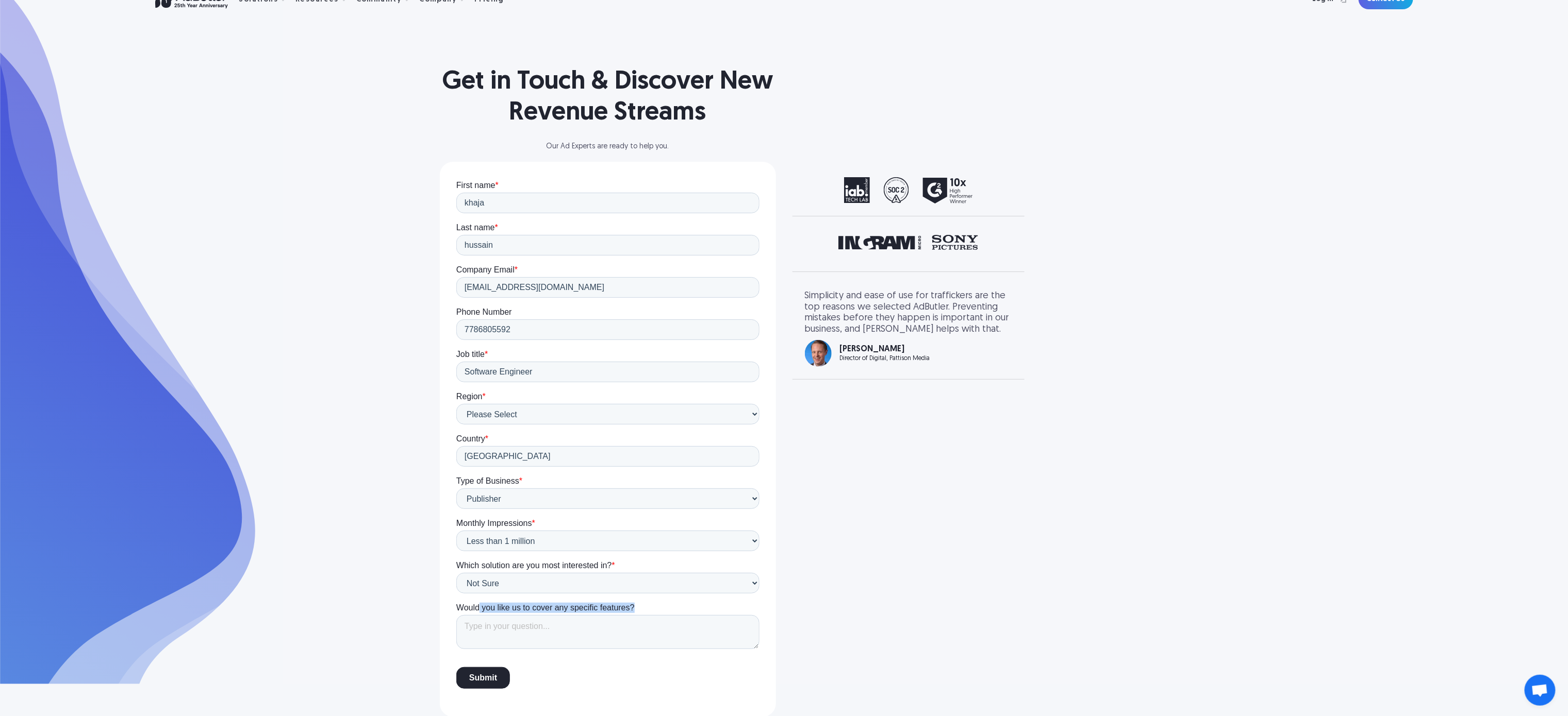
drag, startPoint x: 684, startPoint y: 613, endPoint x: 480, endPoint y: 607, distance: 204.1
click at [480, 477] on div "Would you like us to cover any specific features?" at bounding box center [607, 625] width 303 height 46
click at [458, 477] on span "Would you like us to cover any specific features?" at bounding box center [545, 607] width 178 height 9
click at [458, 477] on textarea "Would you like us to cover any specific features?" at bounding box center [607, 632] width 303 height 34
drag, startPoint x: 456, startPoint y: 602, endPoint x: 640, endPoint y: 602, distance: 184.0
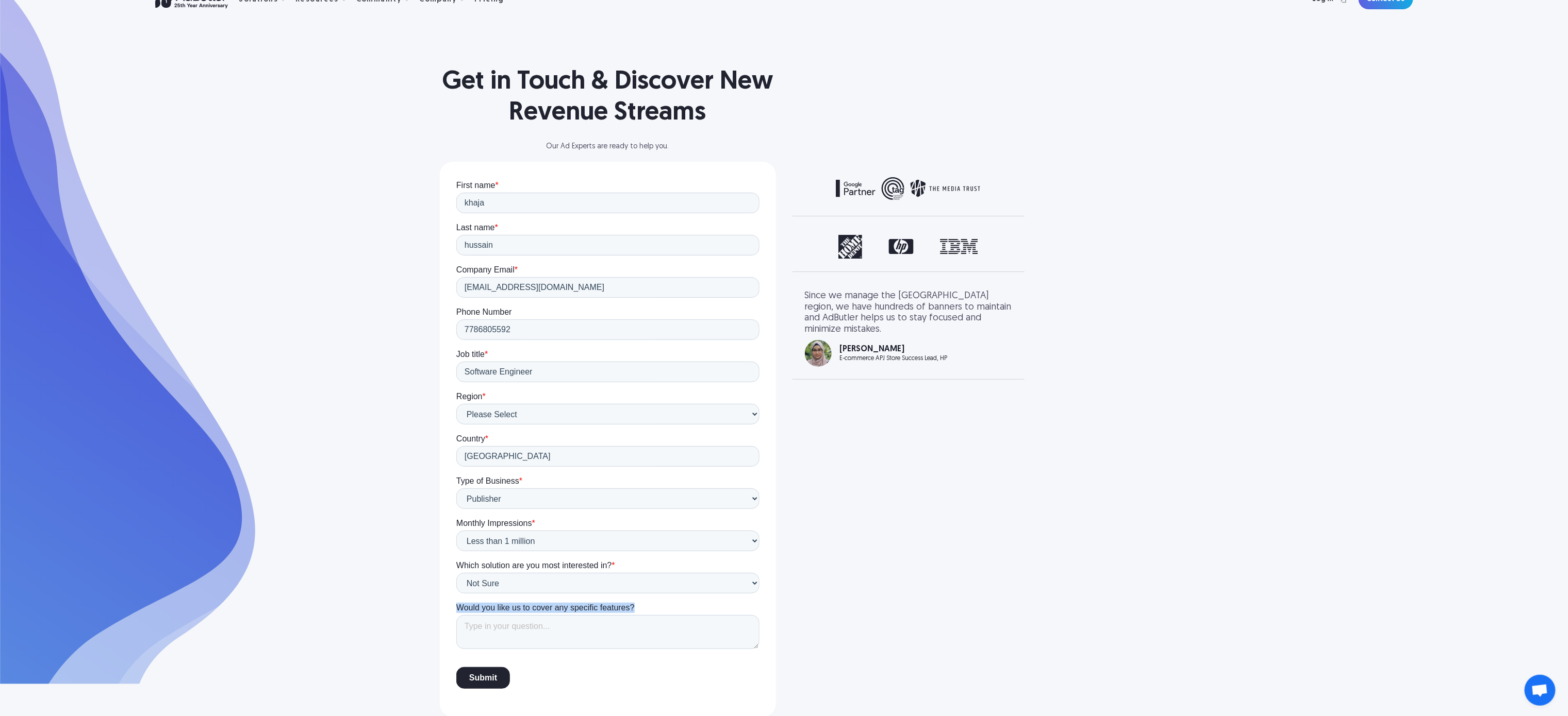
click at [640, 477] on label "Would you like us to cover any specific features?" at bounding box center [607, 607] width 303 height 10
copy span "Would you like us to cover any specific features?"
click at [548, 477] on select "Select solution... Display Ad Server Supply-Side Programmatic Video Ad Server M…" at bounding box center [607, 583] width 303 height 21
select select "Native Ad Server"
click at [456, 477] on select "Select solution... Display Ad Server Supply-Side Programmatic Video Ad Server M…" at bounding box center [607, 583] width 303 height 21
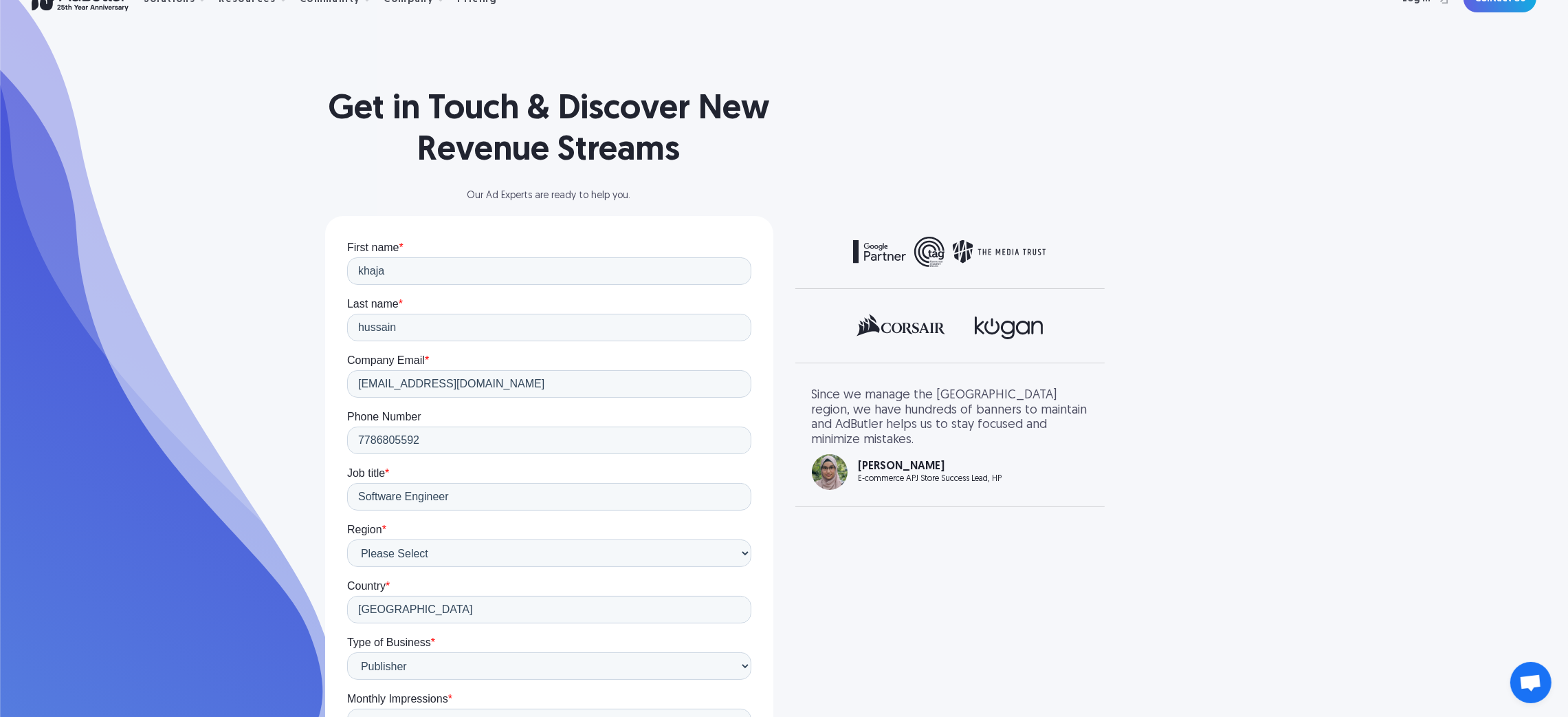
click at [1047, 596] on div "Get in Touch & Discover New Revenue Streams Our Ad Experts are ready to help yo…" at bounding box center [785, 453] width 990 height 1006
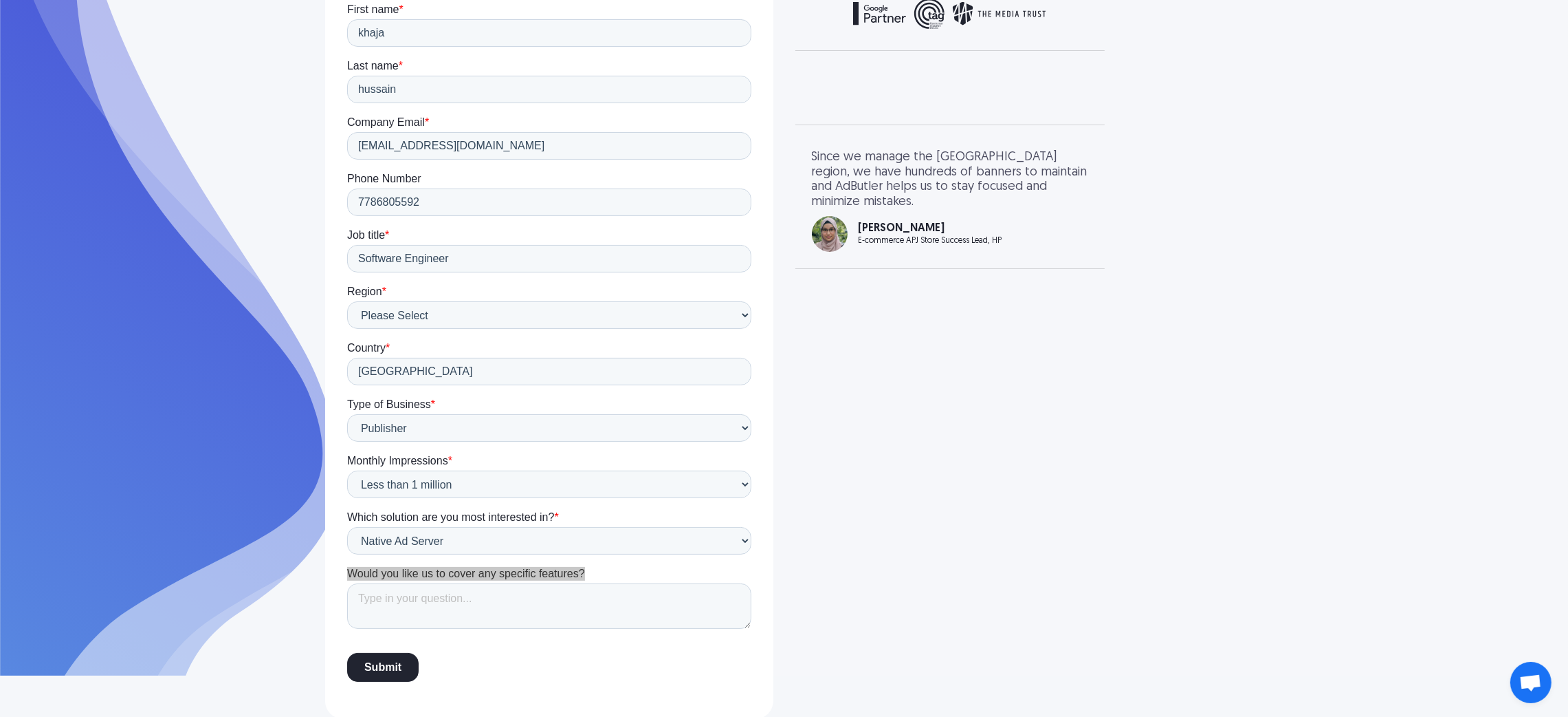
scroll to position [288, 0]
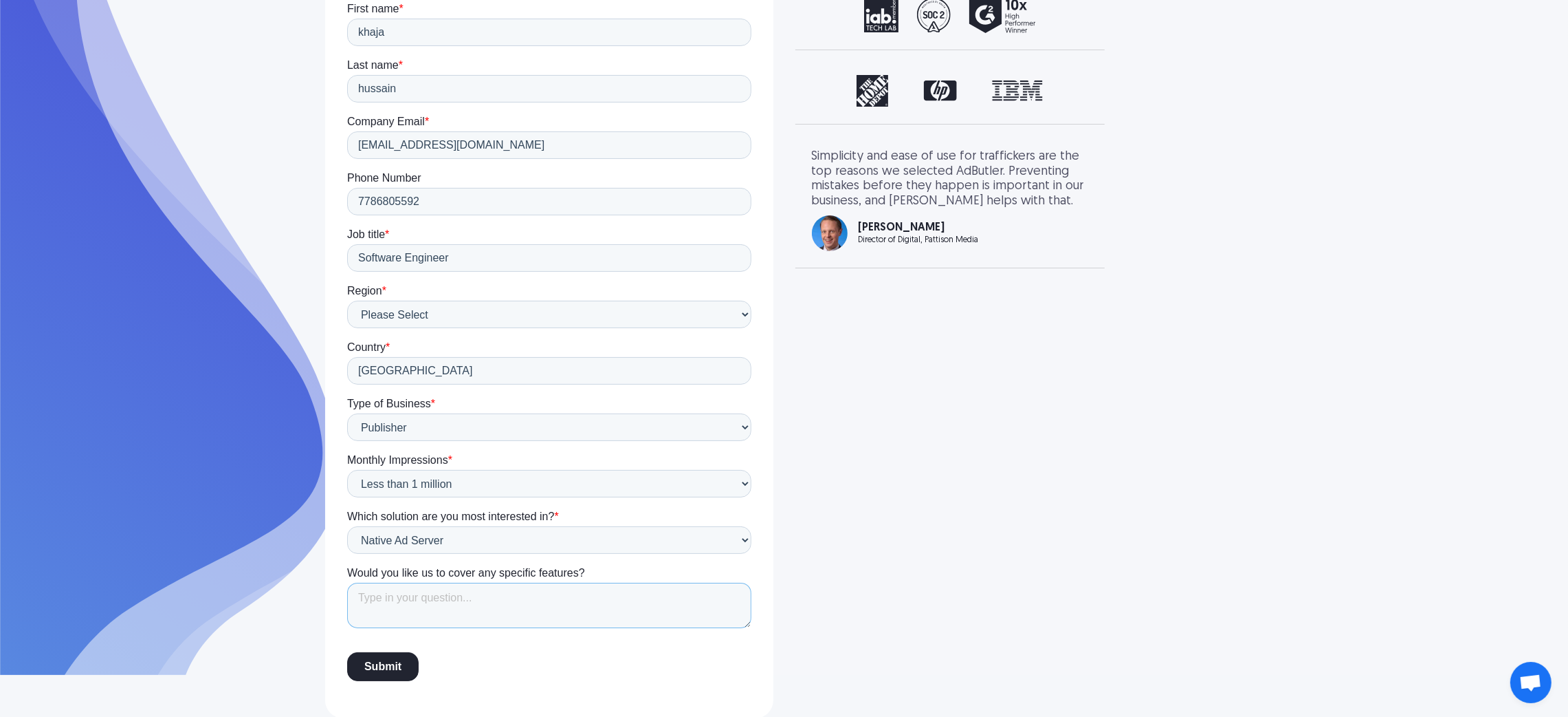
click at [528, 610] on textarea "Would you like us to cover any specific features?" at bounding box center [549, 605] width 404 height 45
paste textarea "I’m primarily looking to monetize my developer-focused website (https://jsontot…"
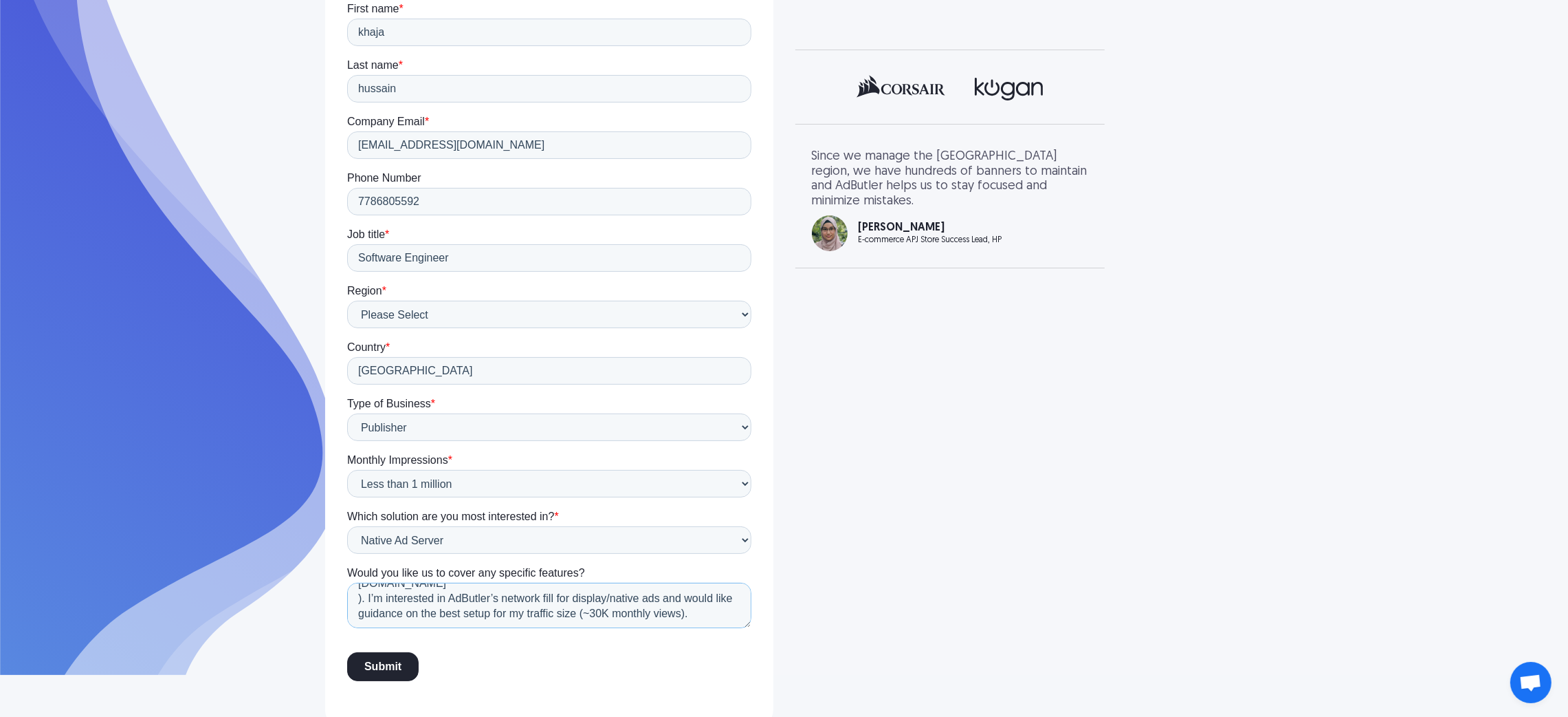
scroll to position [0, 0]
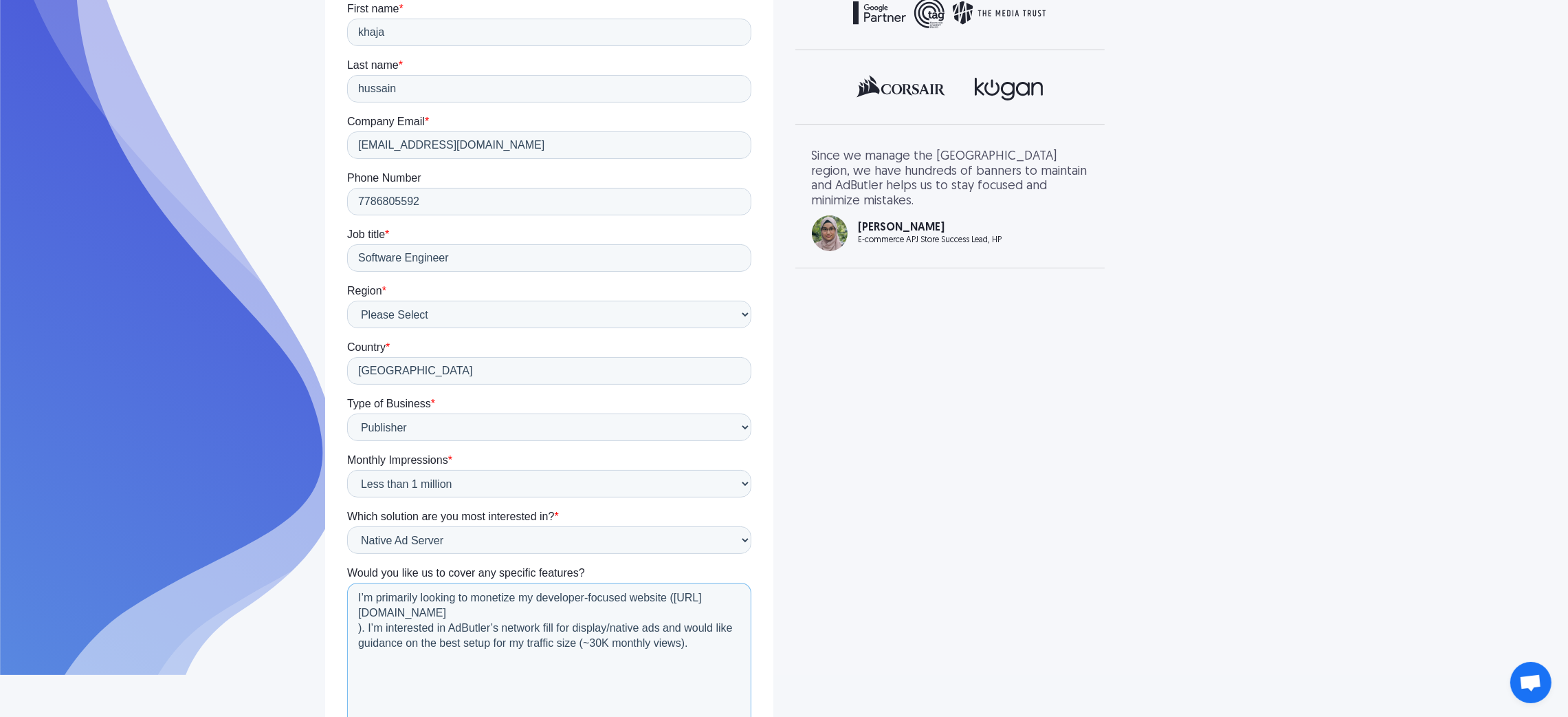
drag, startPoint x: 747, startPoint y: 625, endPoint x: 760, endPoint y: 663, distance: 40.2
click at [751, 637] on html "First name * khaja Last name * hussain Company Email * info@globesoft.com Phone…" at bounding box center [549, 411] width 404 height 818
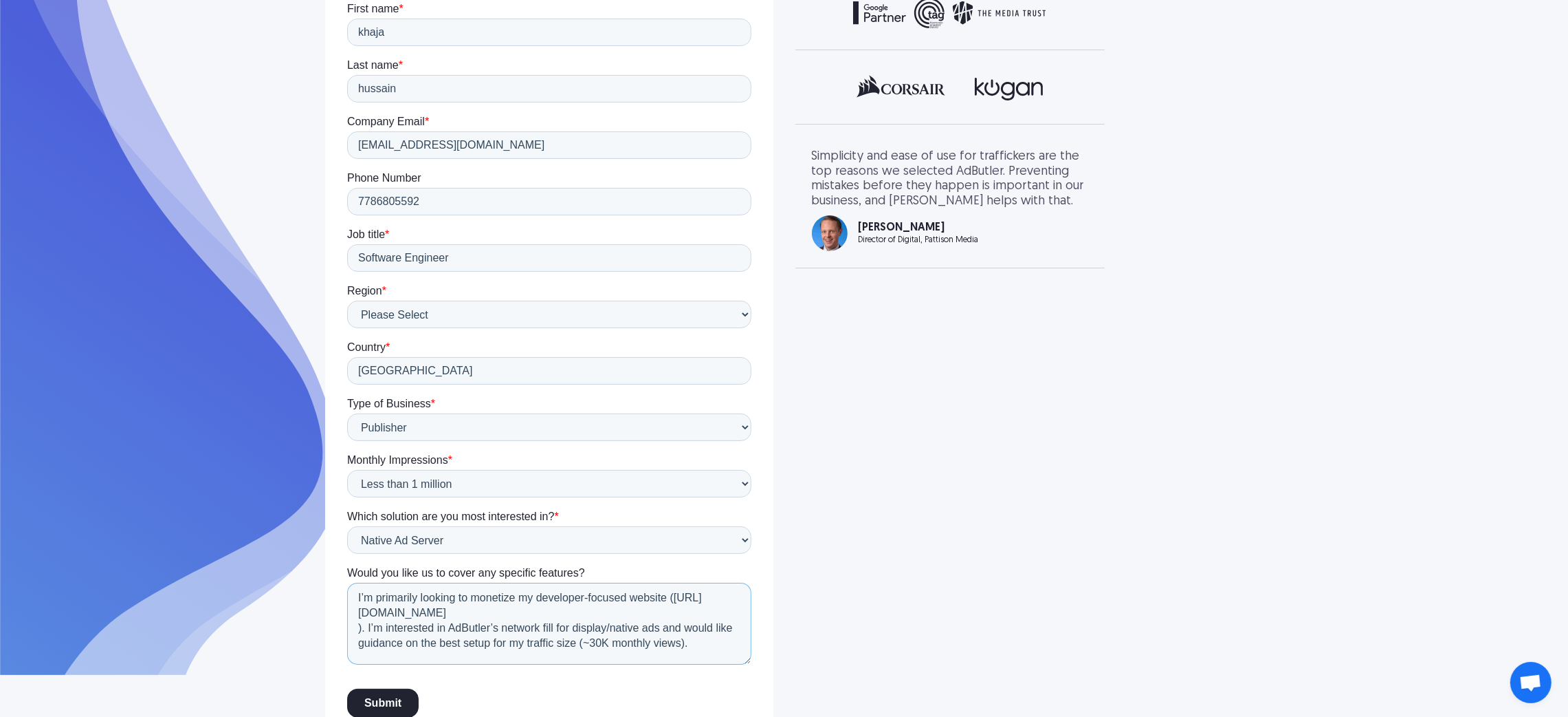
click at [468, 610] on textarea "I’m primarily looking to monetize my developer-focused website (https://jsontot…" at bounding box center [549, 623] width 404 height 82
paste textarea "4"
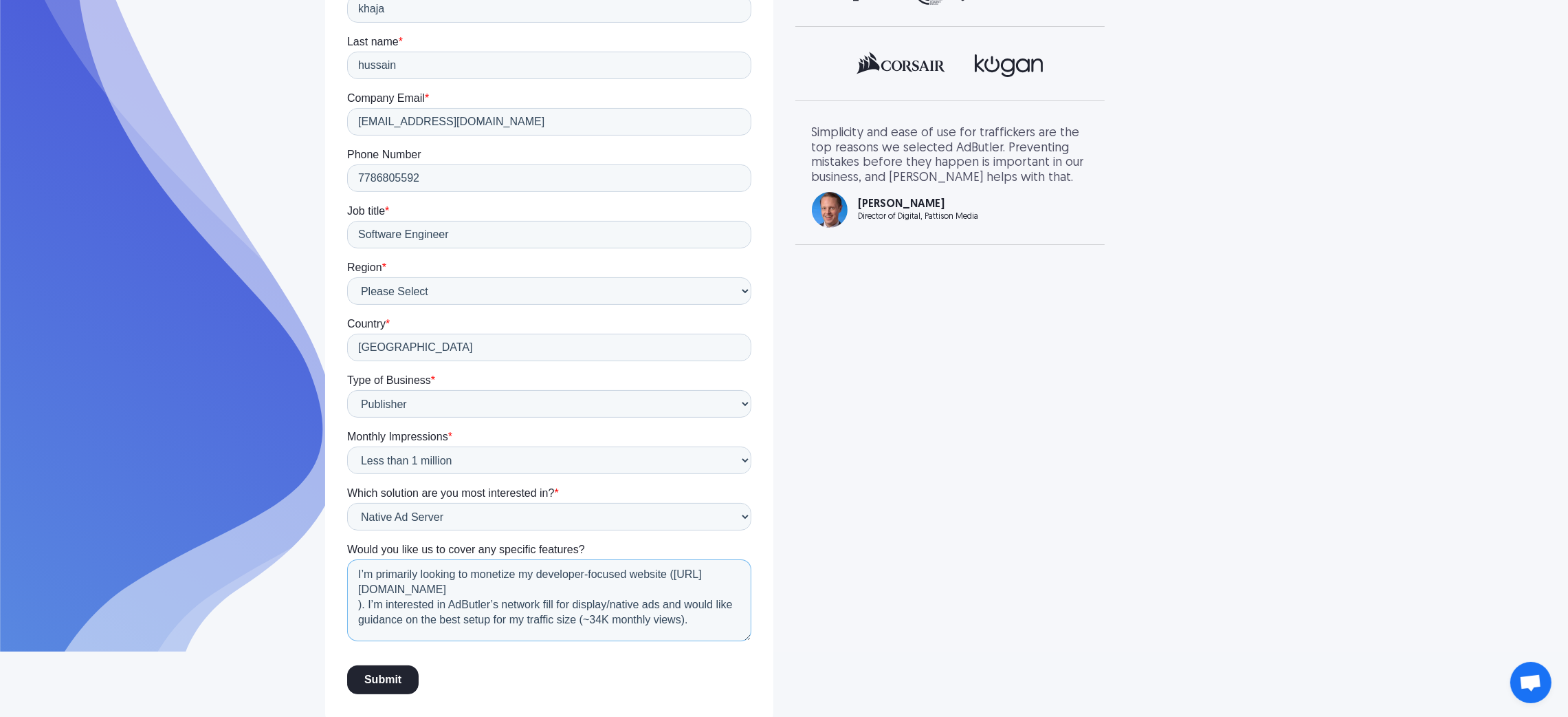
scroll to position [325, 0]
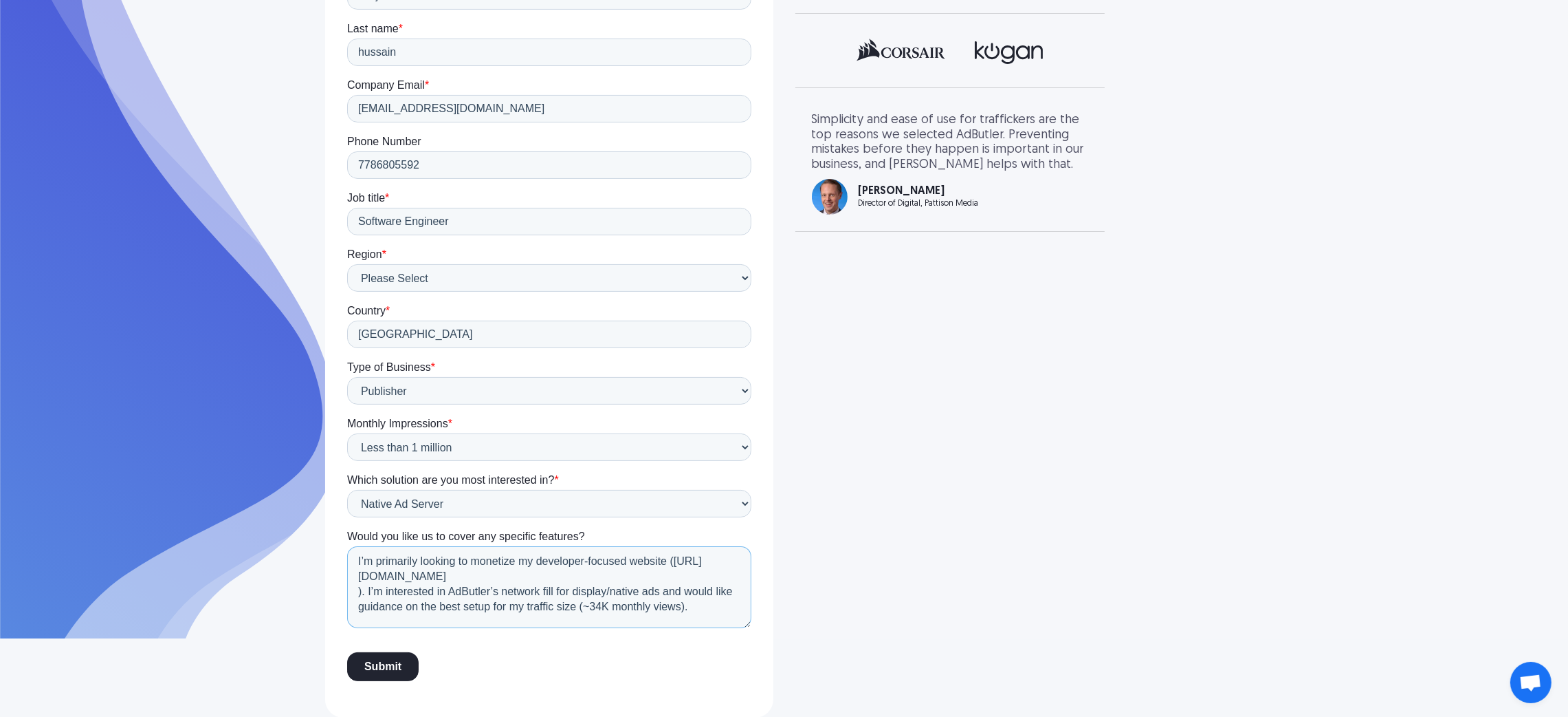
type textarea "I’m primarily looking to monetize my developer-focused website (https://jsontot…"
click at [384, 637] on input "Submit" at bounding box center [382, 667] width 71 height 29
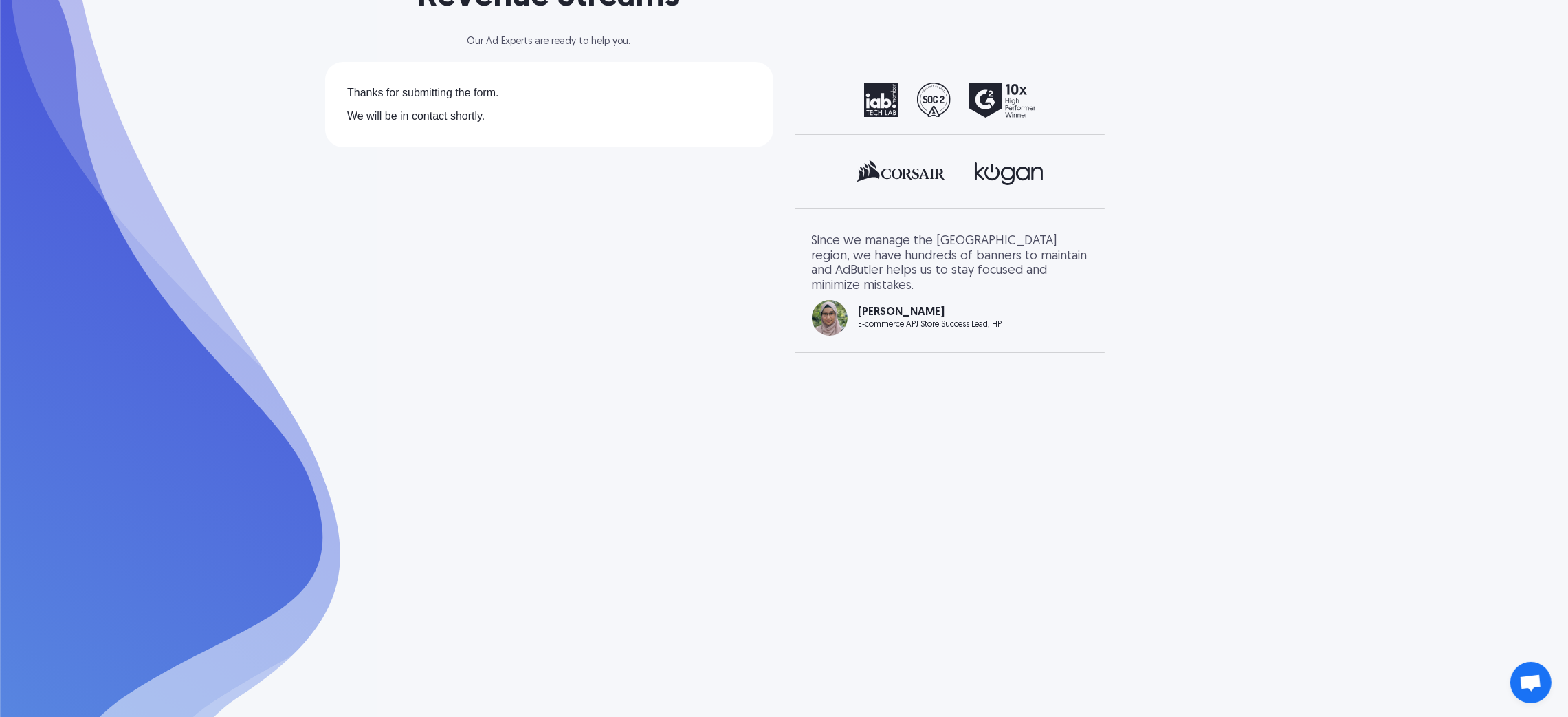
scroll to position [142, 0]
